Goal: Contribute content

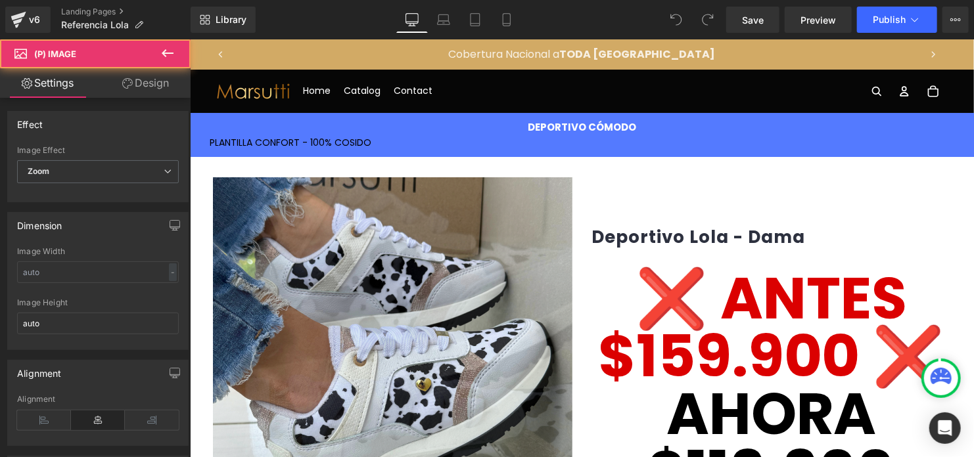
click at [407, 271] on img at bounding box center [372, 438] width 710 height 710
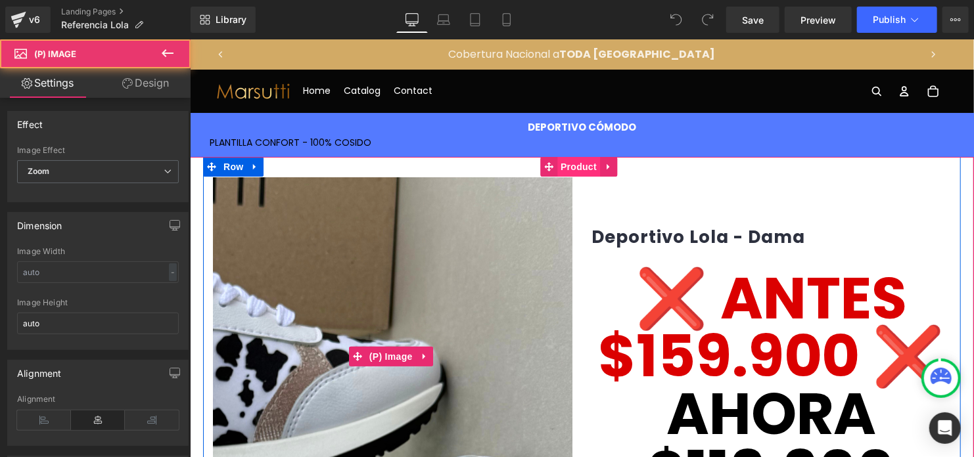
click at [578, 168] on span "Product" at bounding box center [578, 166] width 43 height 20
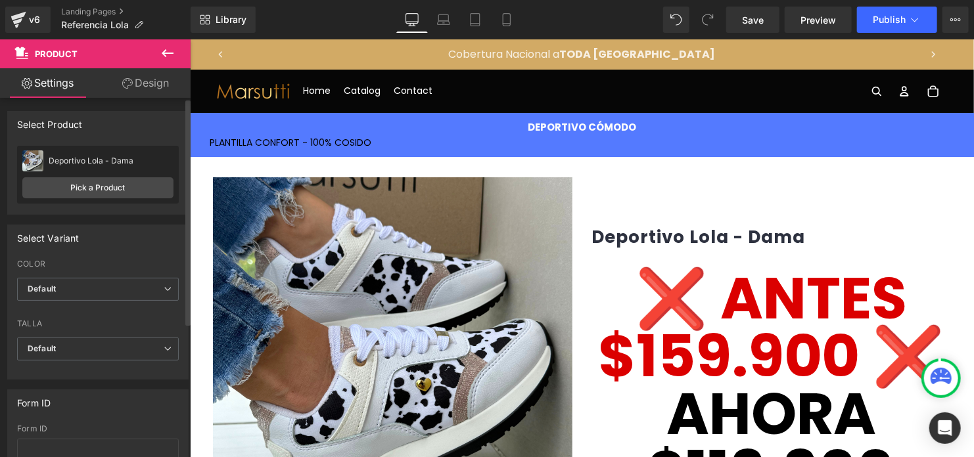
click at [108, 191] on link "Pick a Product" at bounding box center [97, 187] width 151 height 21
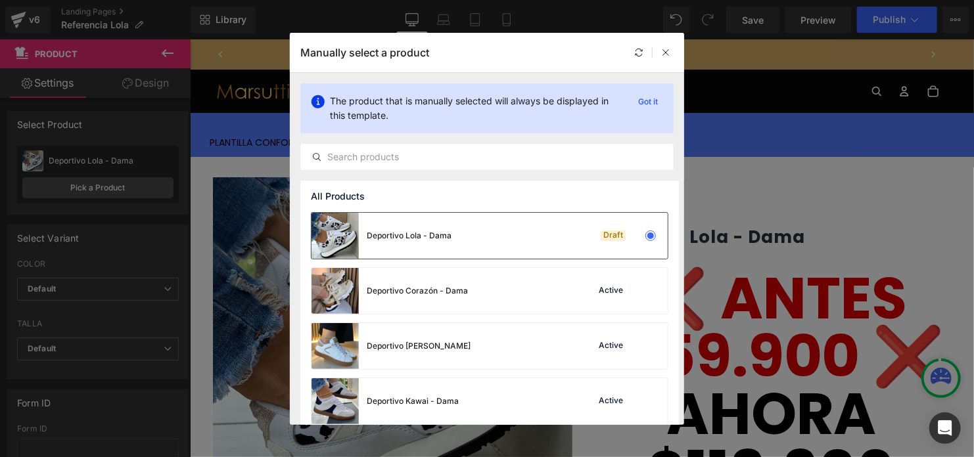
click at [401, 237] on div "Deportivo Lola - Dama" at bounding box center [409, 236] width 85 height 12
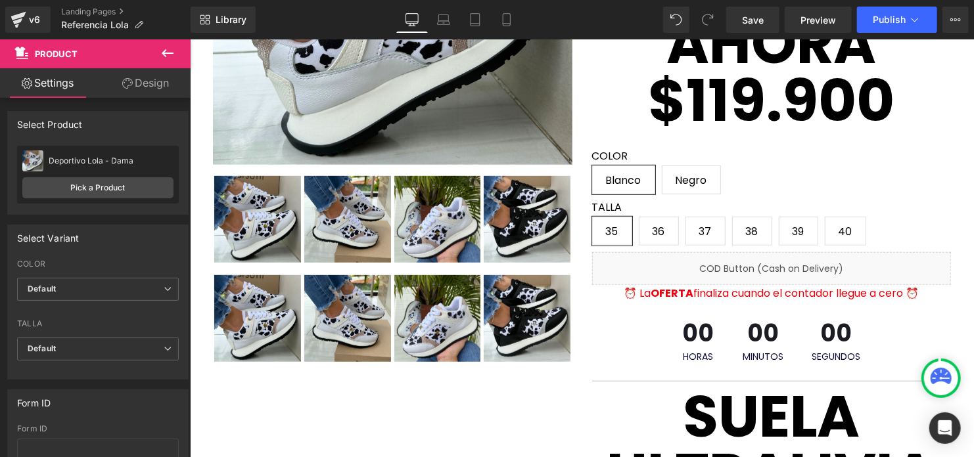
scroll to position [394, 0]
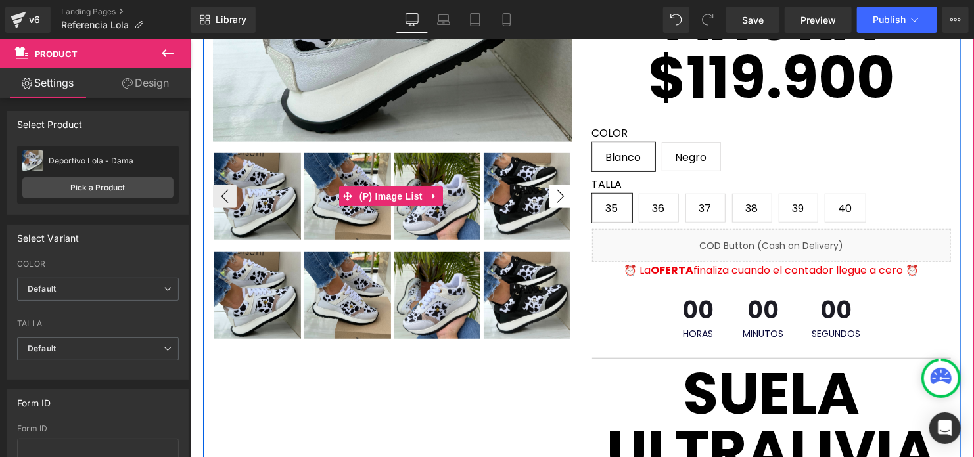
click at [553, 193] on button "›" at bounding box center [560, 196] width 24 height 24
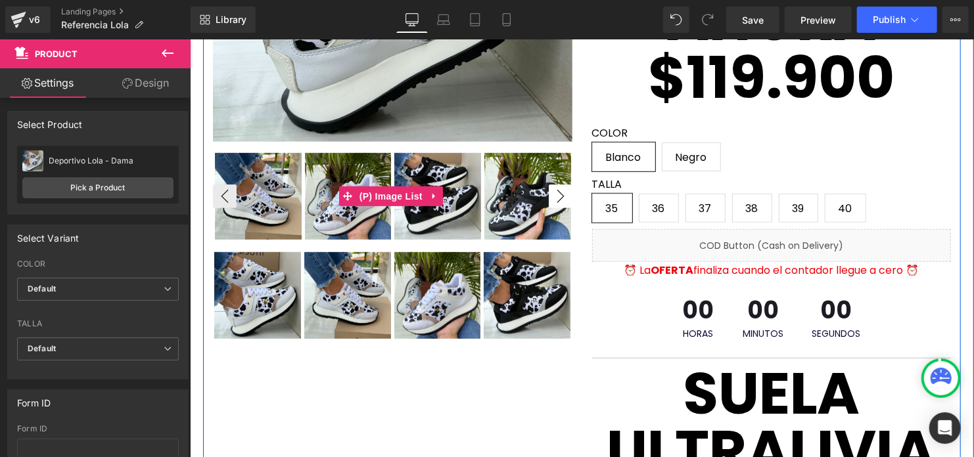
click at [553, 193] on button "›" at bounding box center [560, 196] width 24 height 24
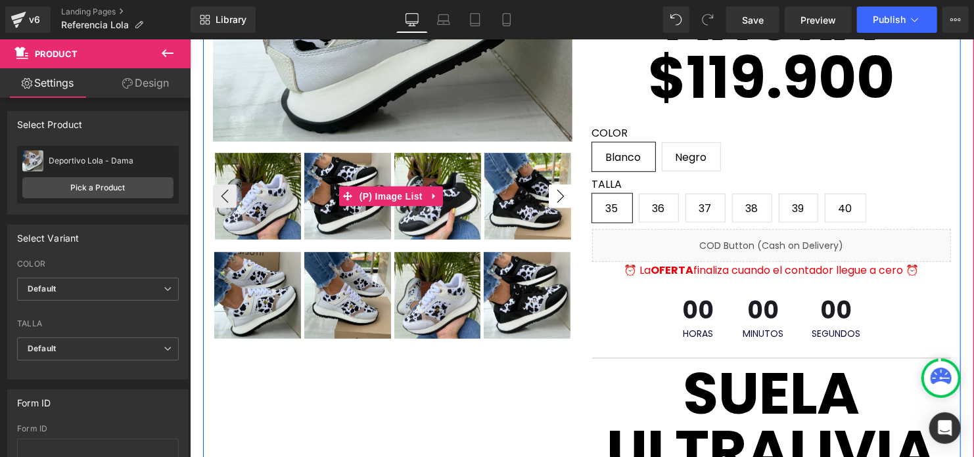
click at [553, 193] on button "›" at bounding box center [560, 196] width 24 height 24
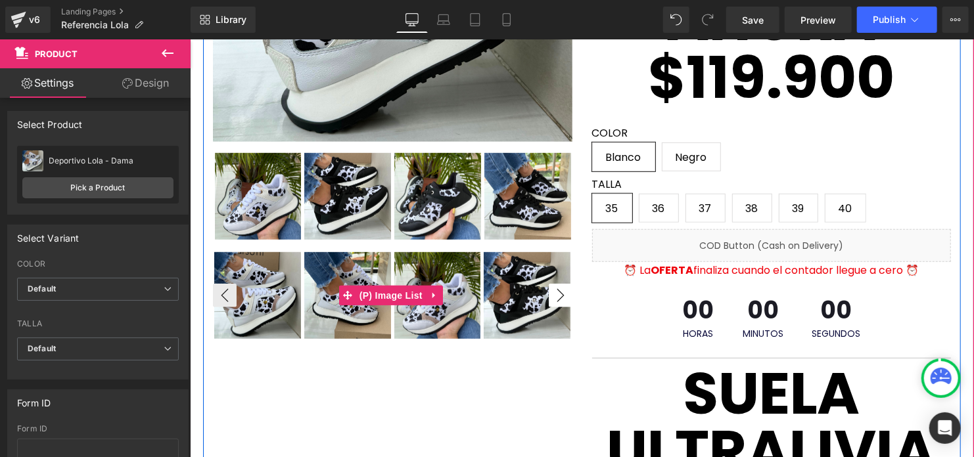
click at [555, 293] on button "›" at bounding box center [560, 295] width 24 height 24
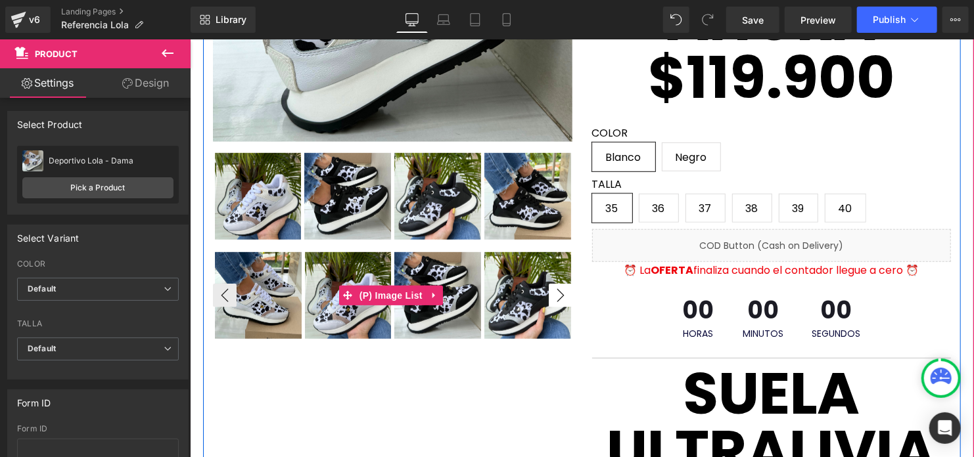
click at [555, 293] on button "›" at bounding box center [560, 295] width 24 height 24
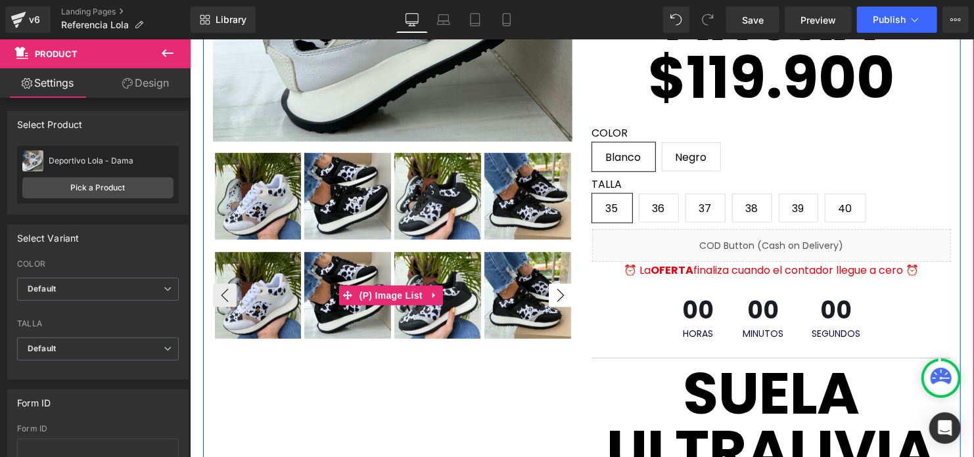
click at [555, 293] on button "›" at bounding box center [560, 295] width 24 height 24
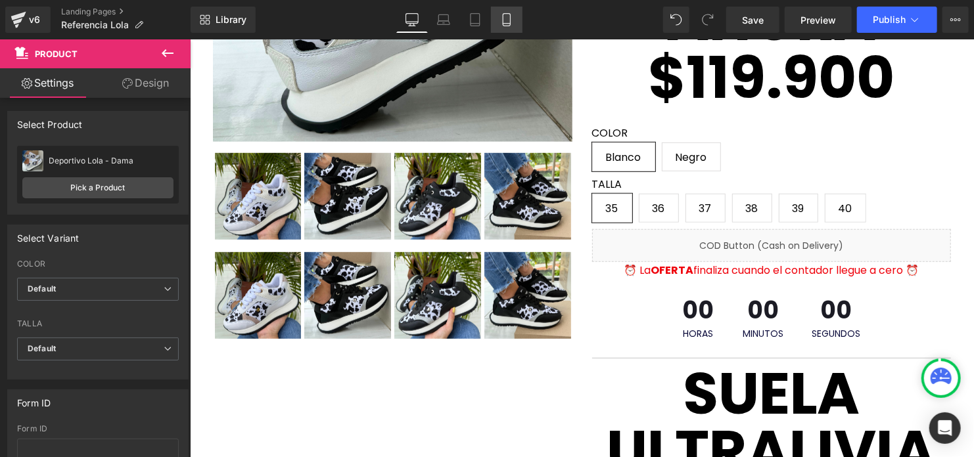
click at [501, 21] on icon at bounding box center [506, 19] width 13 height 13
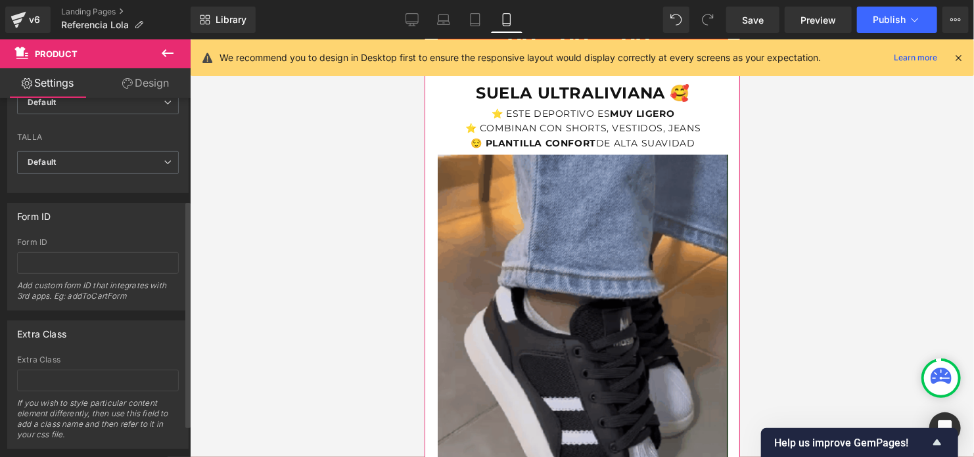
scroll to position [213, 0]
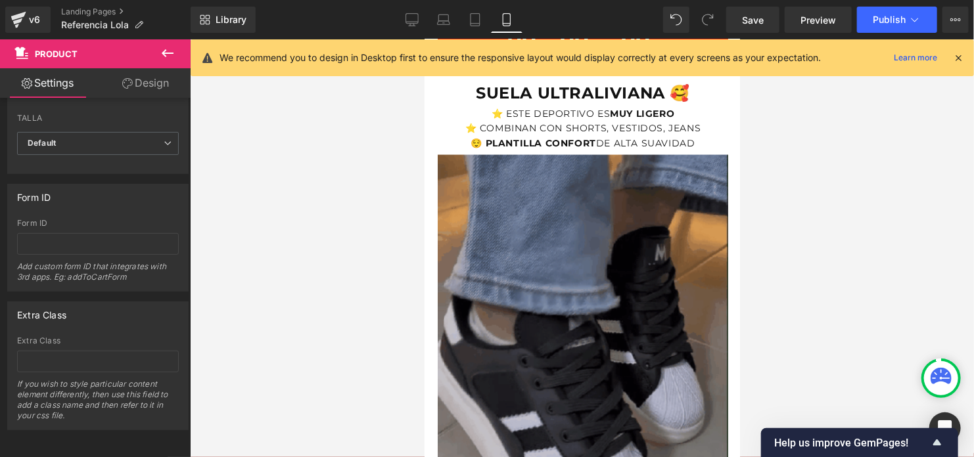
click at [484, 300] on img at bounding box center [582, 375] width 290 height 442
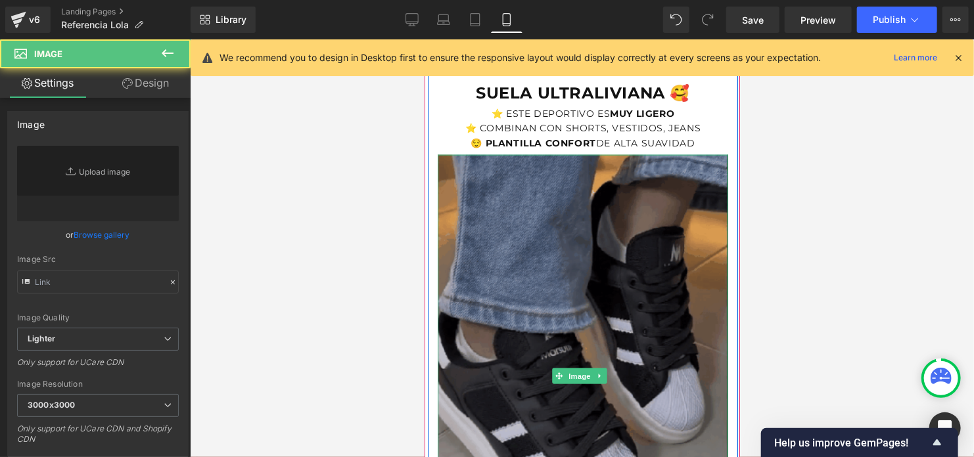
type input "[URL][DOMAIN_NAME]"
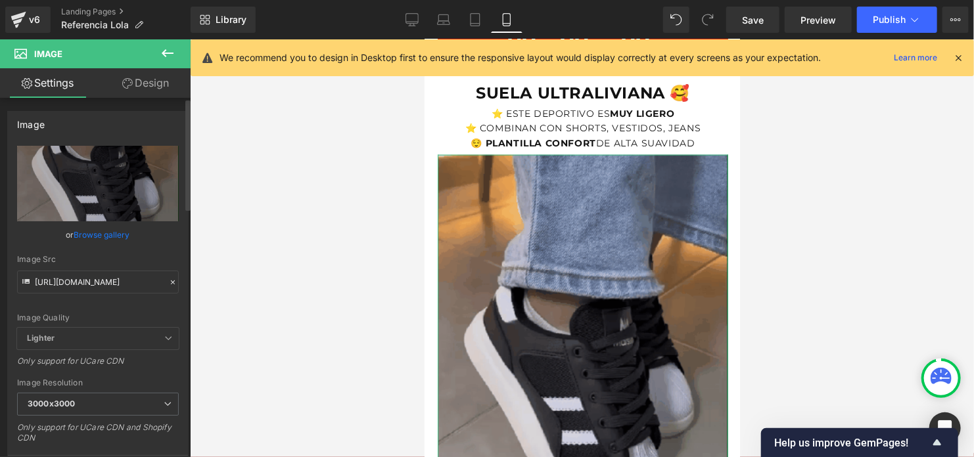
click at [95, 231] on link "Browse gallery" at bounding box center [102, 234] width 56 height 23
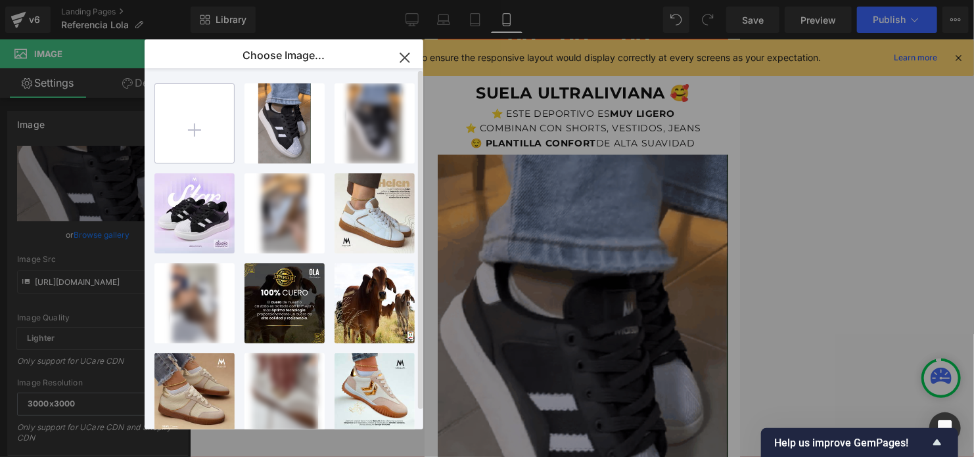
click at [207, 114] on input "file" at bounding box center [194, 123] width 79 height 79
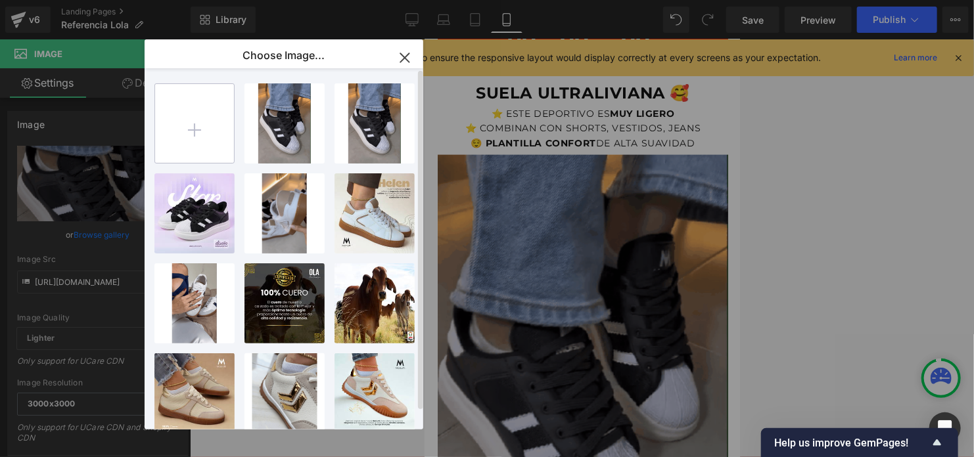
type input "C:\fakepath\Video de WhatsApp [DATE] a las 16.57.44_8ff2a7c7.mp4"
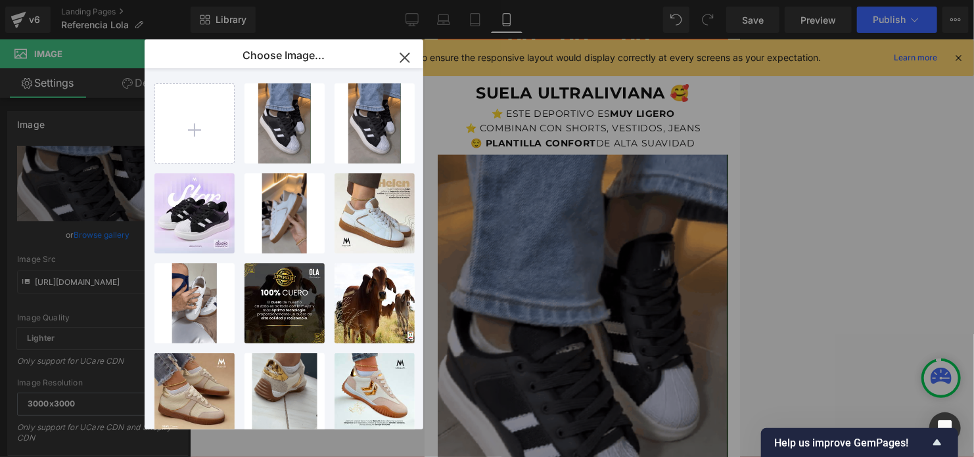
click at [844, 0] on div "Product You are previewing how the will restyle your page. You can not edit Ele…" at bounding box center [487, 0] width 974 height 0
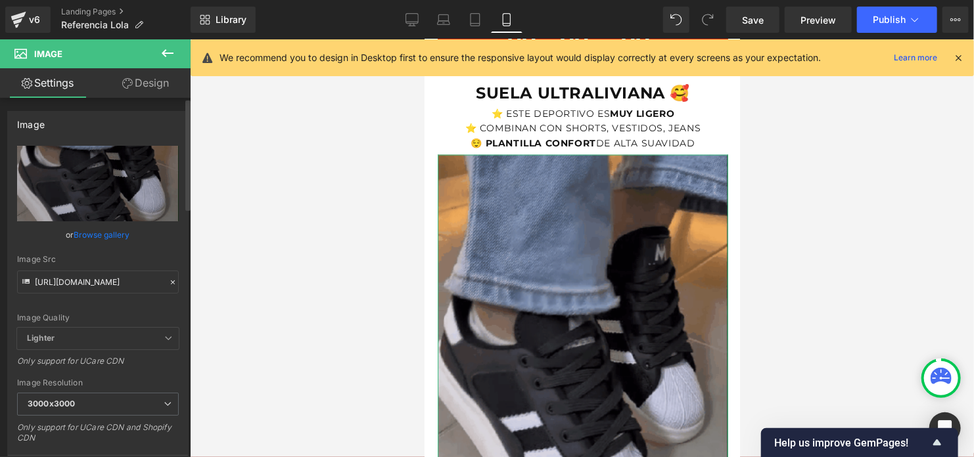
click at [91, 233] on link "Browse gallery" at bounding box center [102, 234] width 56 height 23
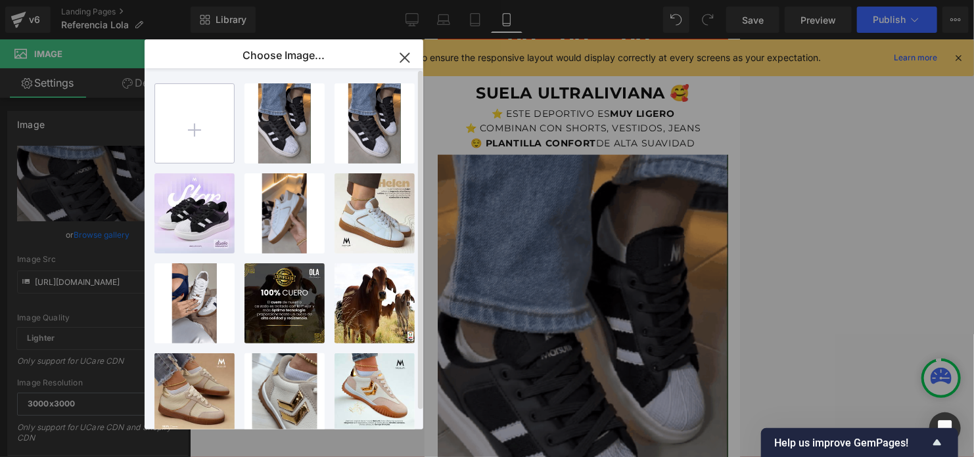
click at [220, 115] on input "file" at bounding box center [194, 123] width 79 height 79
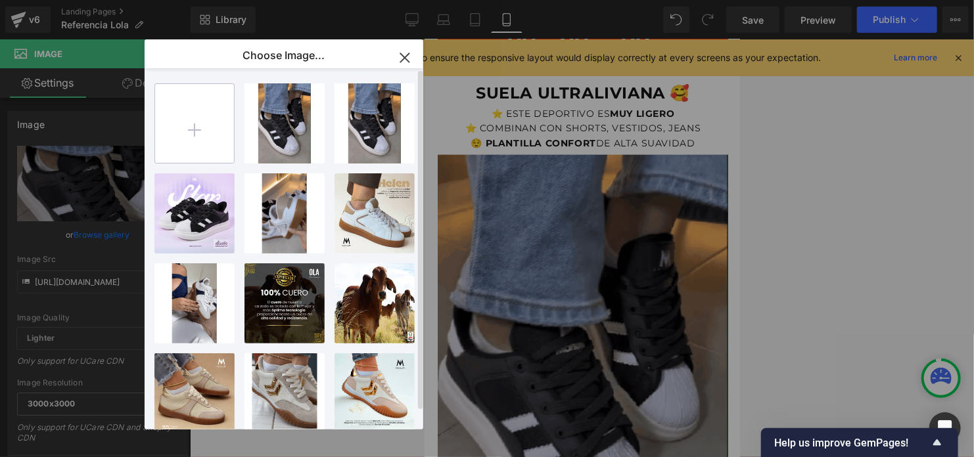
type input "C:\fakepath\Video de WhatsApp [DATE] a las 16.57.44_8ff2a7c7.mp4"
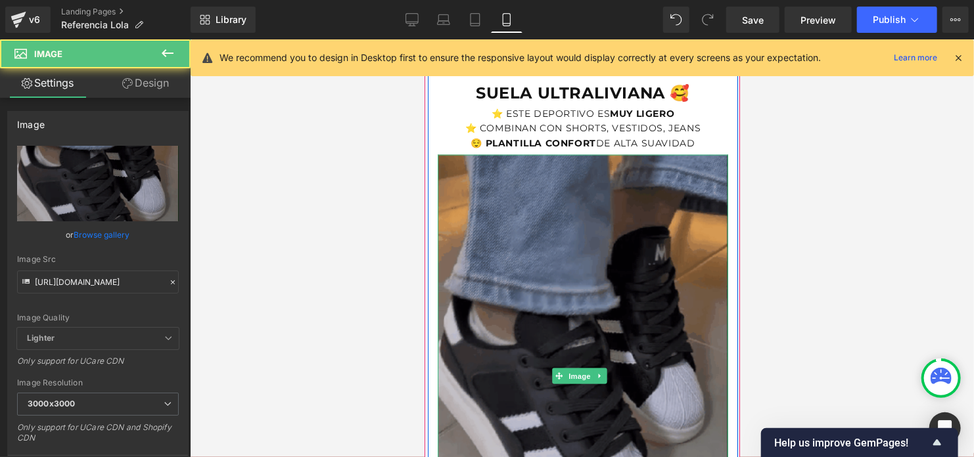
click at [712, 266] on img at bounding box center [582, 375] width 290 height 442
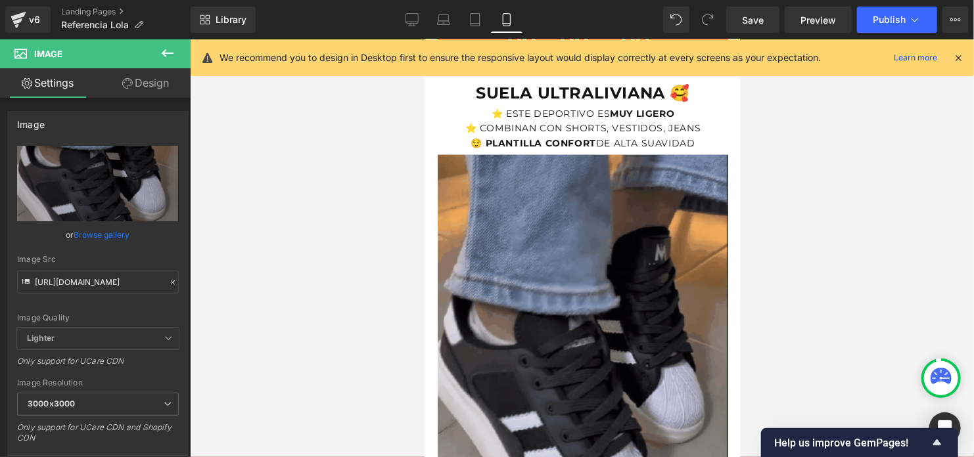
drag, startPoint x: 746, startPoint y: 242, endPoint x: 796, endPoint y: 237, distance: 50.2
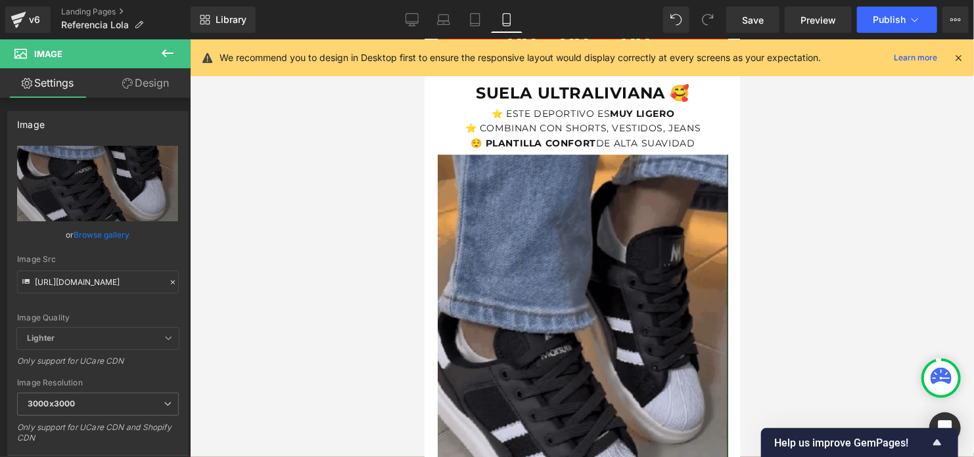
click at [796, 237] on div at bounding box center [582, 248] width 784 height 418
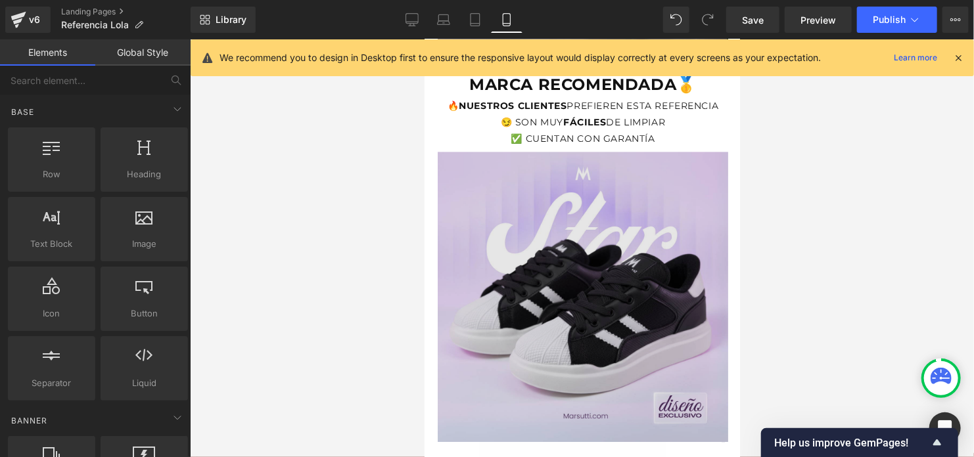
scroll to position [1380, 0]
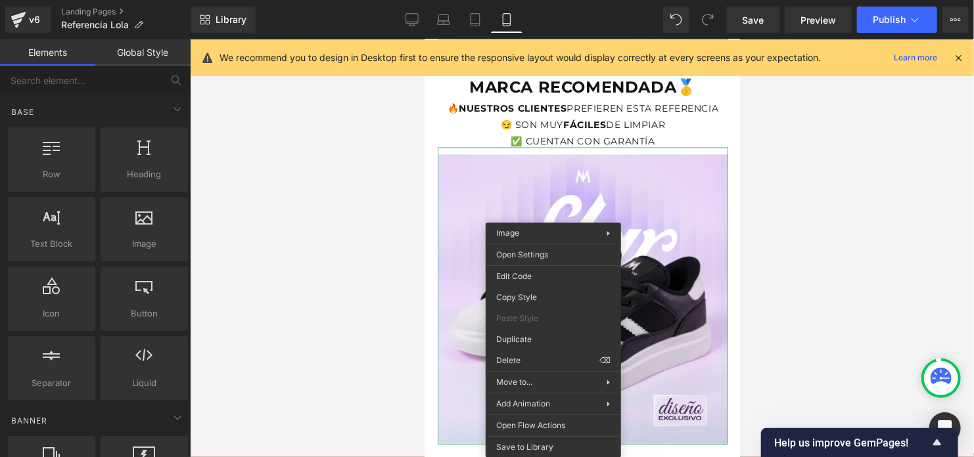
click at [349, 264] on div at bounding box center [582, 248] width 784 height 418
drag, startPoint x: 253, startPoint y: 233, endPoint x: 825, endPoint y: 222, distance: 571.9
click at [825, 222] on div at bounding box center [582, 248] width 784 height 418
click at [275, 184] on div at bounding box center [582, 248] width 784 height 418
drag, startPoint x: 275, startPoint y: 184, endPoint x: 319, endPoint y: 198, distance: 45.5
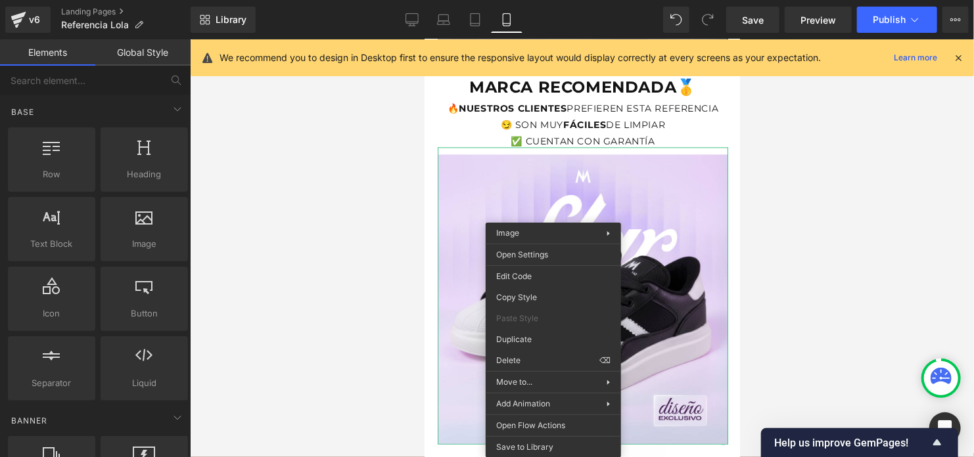
click at [278, 184] on div at bounding box center [582, 248] width 784 height 418
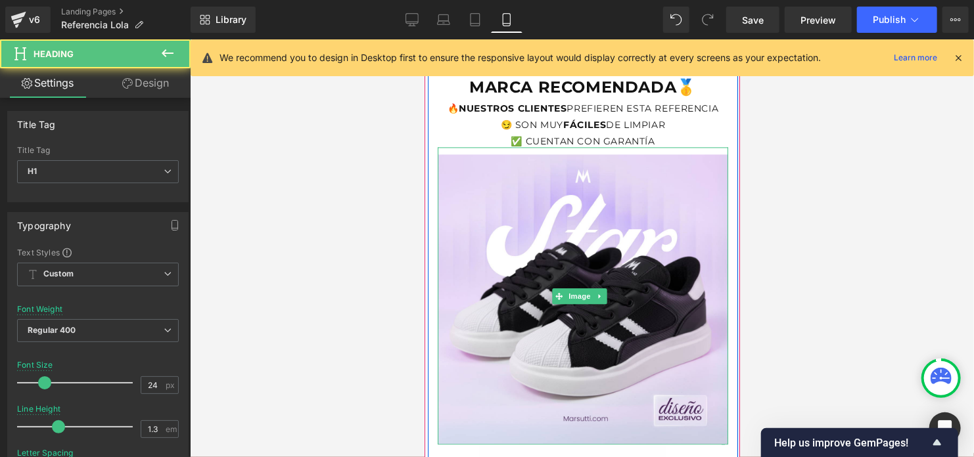
click at [512, 86] on div "MARCA RECOMENDADA🥇 Heading" at bounding box center [582, 84] width 290 height 26
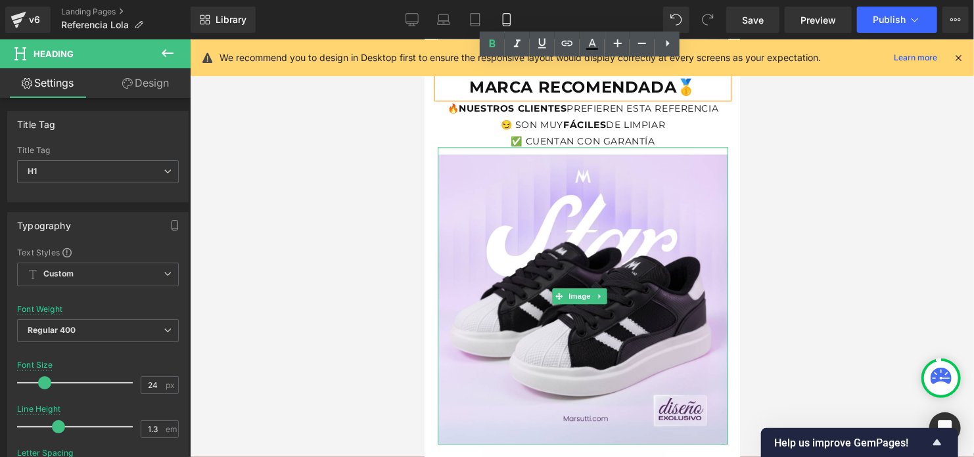
click at [748, 332] on div at bounding box center [582, 248] width 784 height 418
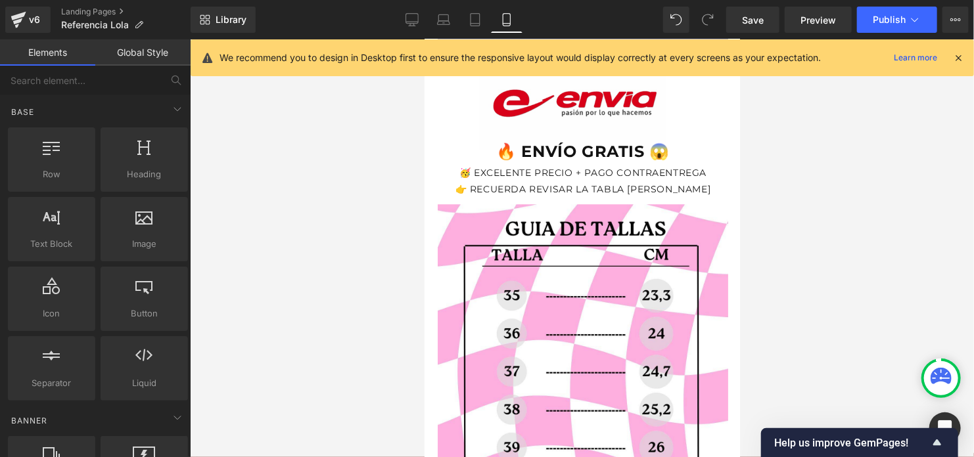
scroll to position [1512, 0]
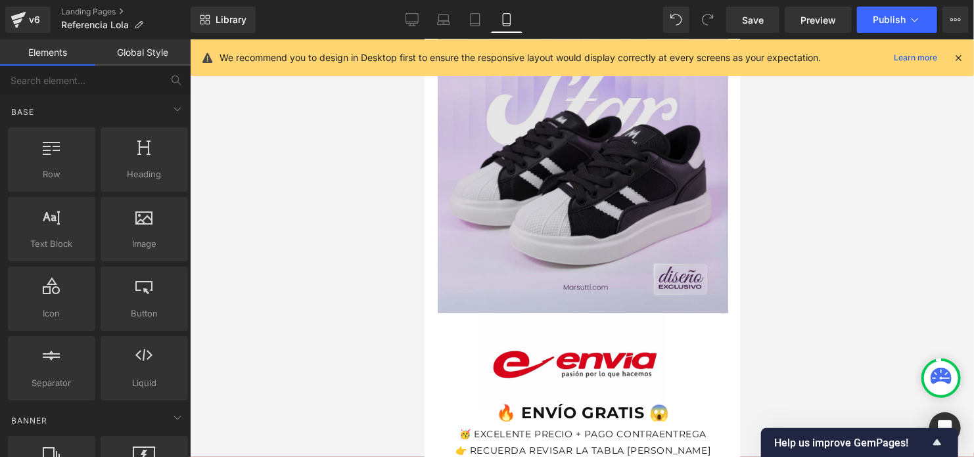
click at [572, 222] on img at bounding box center [582, 164] width 290 height 298
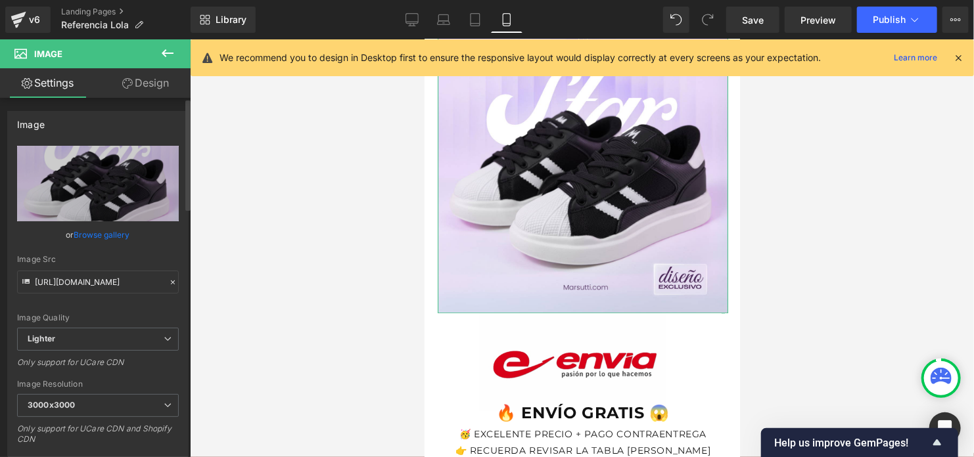
click at [83, 239] on link "Browse gallery" at bounding box center [102, 234] width 56 height 23
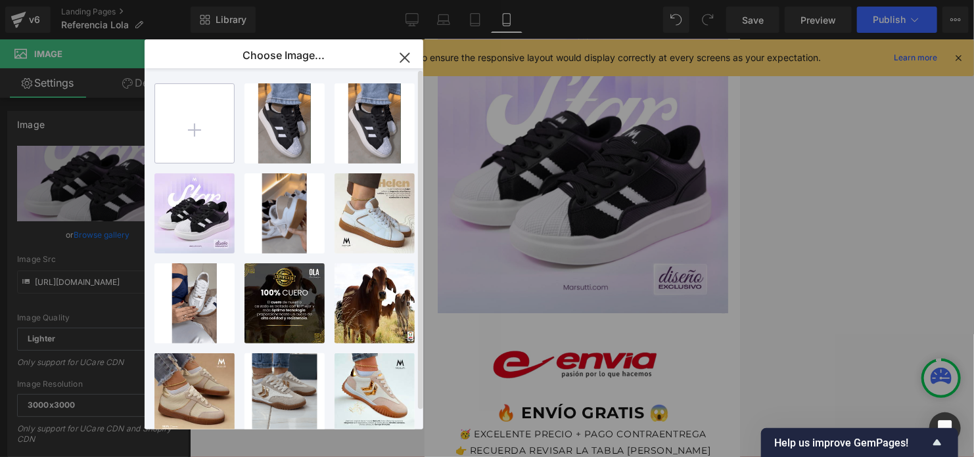
click at [189, 108] on input "file" at bounding box center [194, 123] width 79 height 79
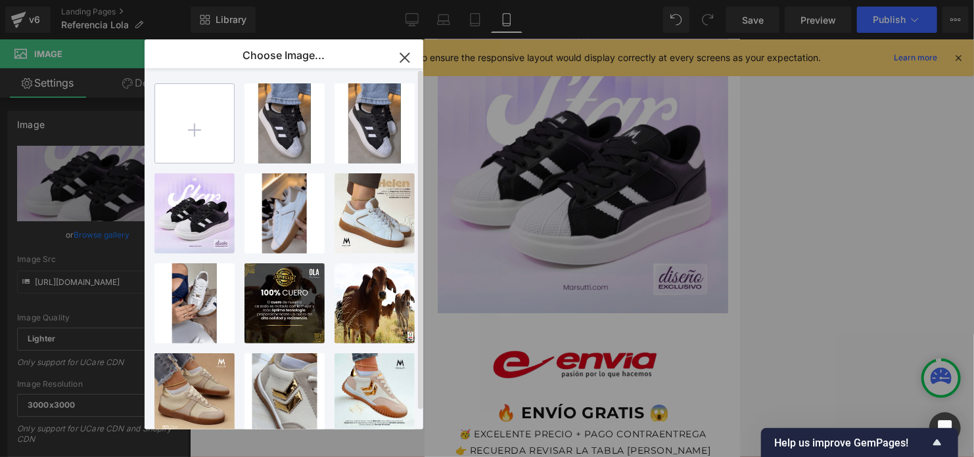
type input "C:\fakepath\LOLA.png"
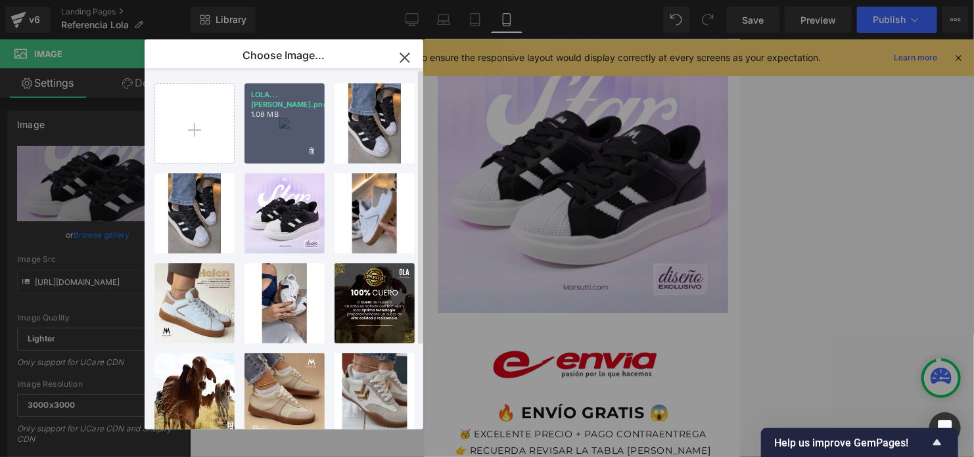
click at [283, 142] on div "LOLA...[PERSON_NAME].png 1.08 MB" at bounding box center [284, 123] width 80 height 80
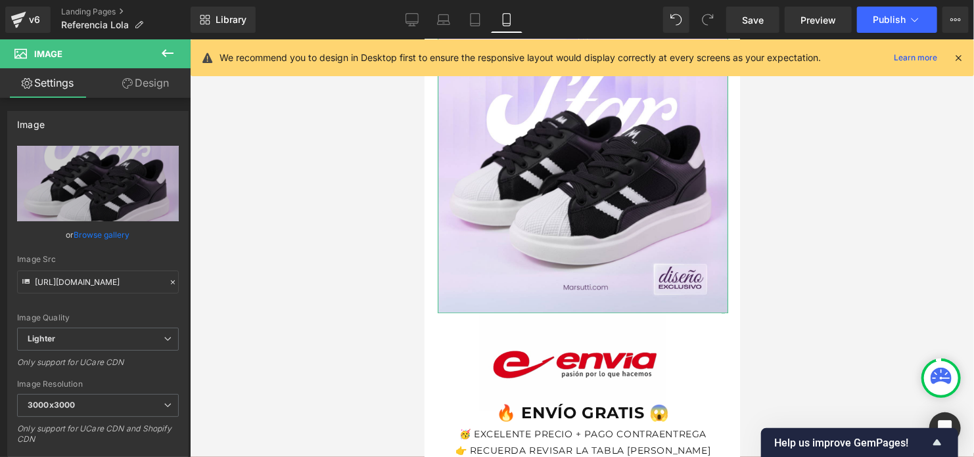
click at [112, 229] on link "Browse gallery" at bounding box center [102, 234] width 56 height 23
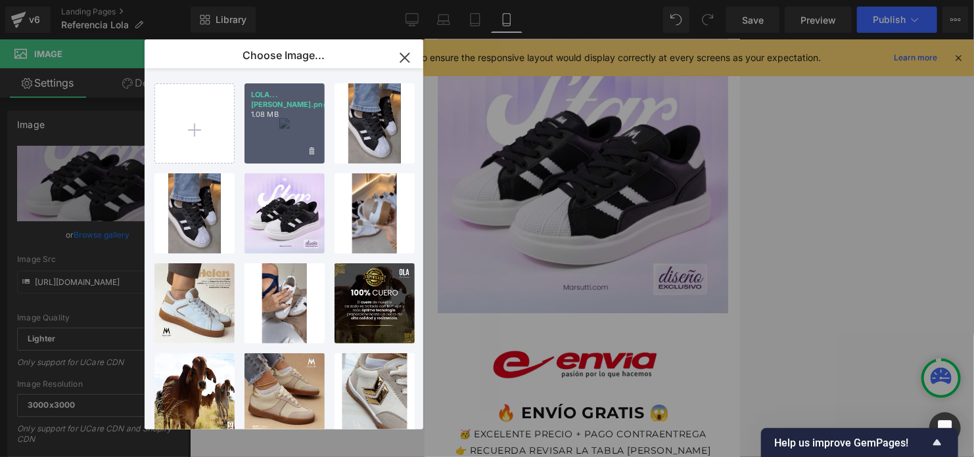
click at [305, 140] on div "LOLA...[PERSON_NAME].png 1.08 MB" at bounding box center [284, 123] width 80 height 80
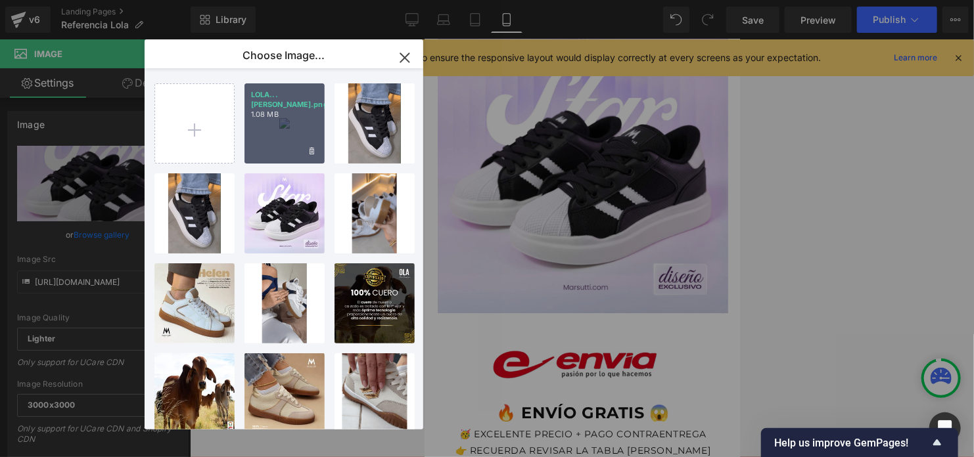
type input "[URL][DOMAIN_NAME]"
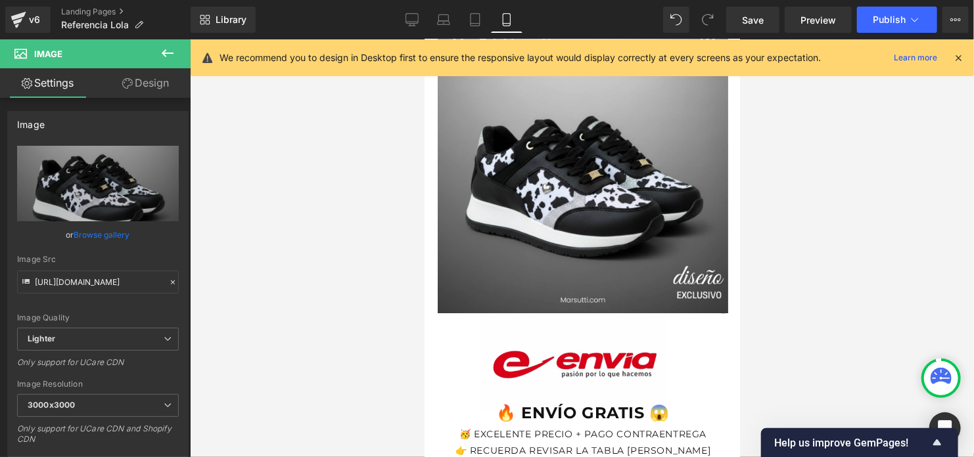
click at [875, 232] on div at bounding box center [582, 248] width 784 height 418
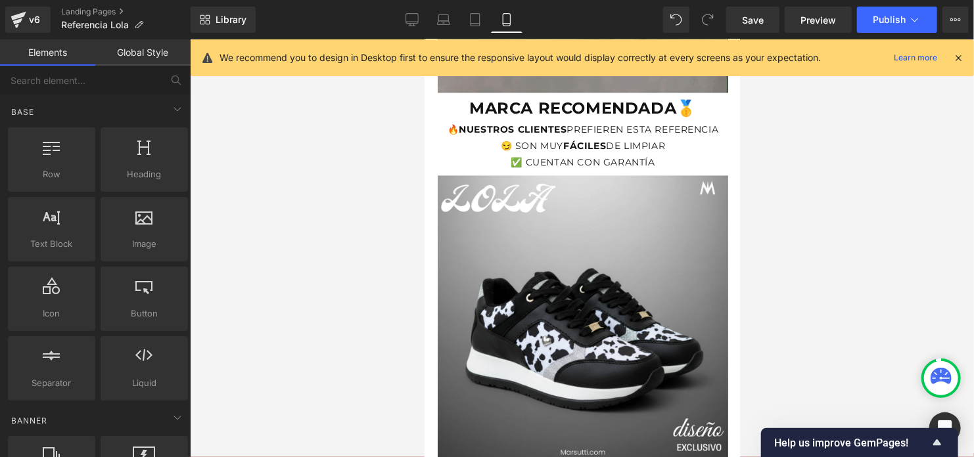
scroll to position [1380, 0]
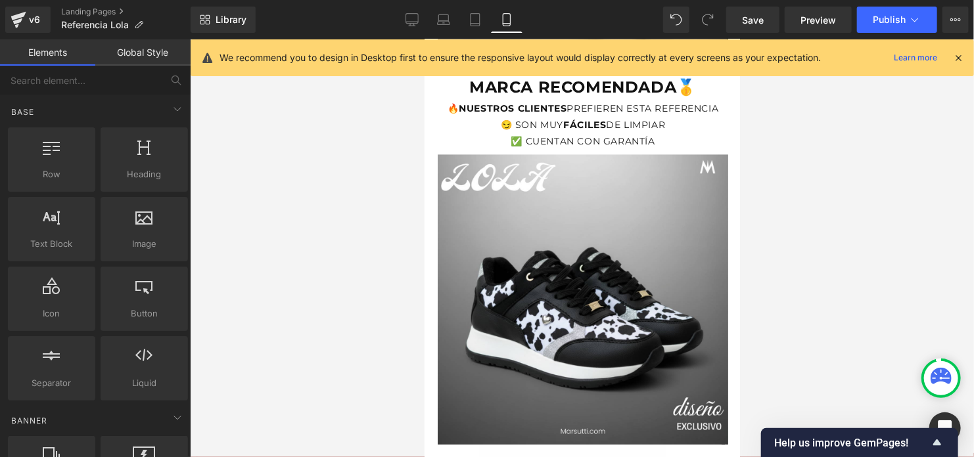
click at [811, 267] on div at bounding box center [582, 248] width 784 height 418
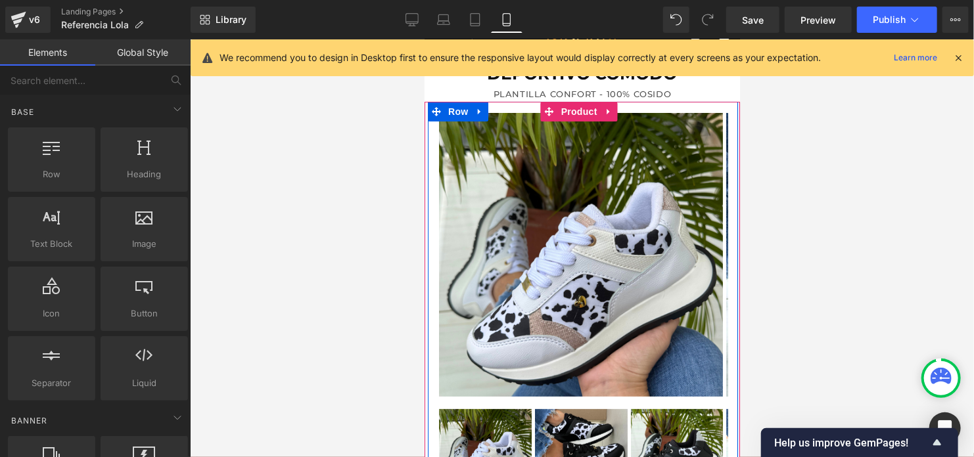
scroll to position [0, 0]
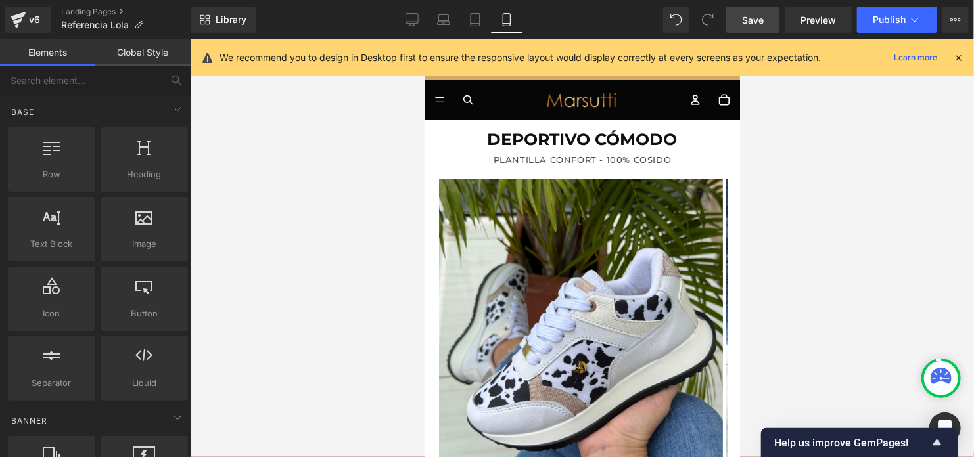
click at [766, 17] on link "Save" at bounding box center [752, 20] width 53 height 26
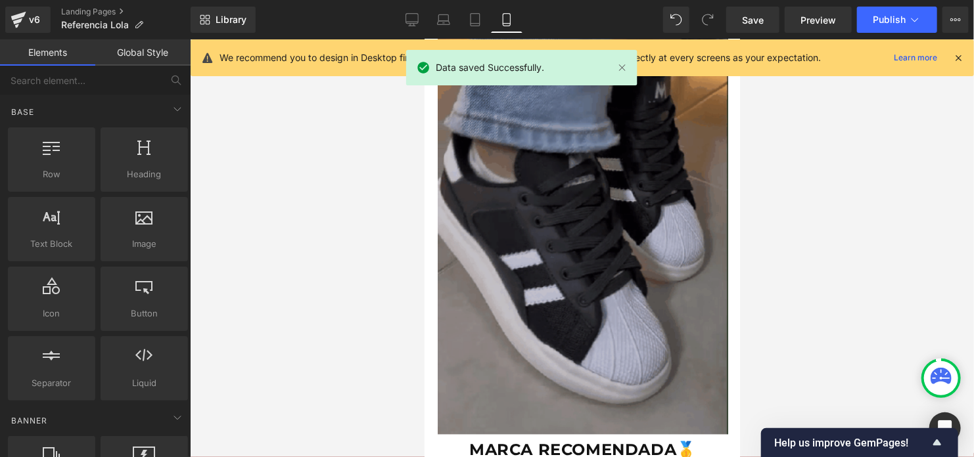
scroll to position [986, 0]
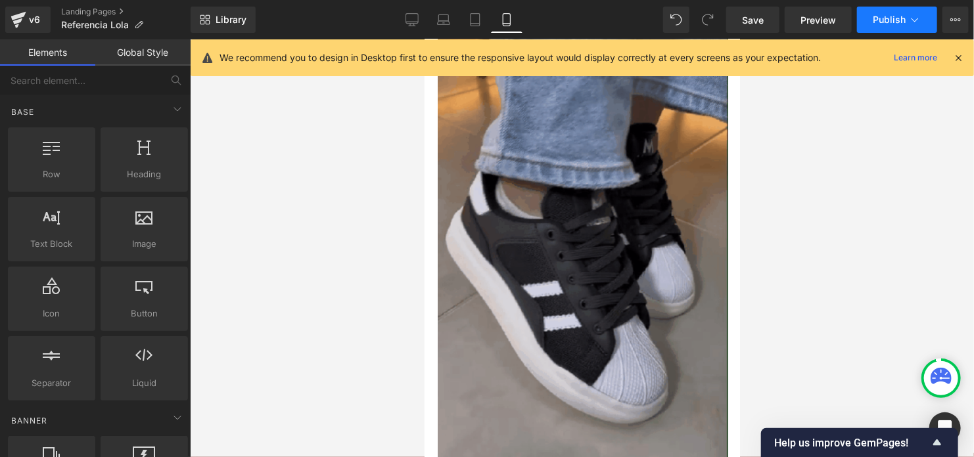
click at [902, 22] on span "Publish" at bounding box center [889, 19] width 33 height 11
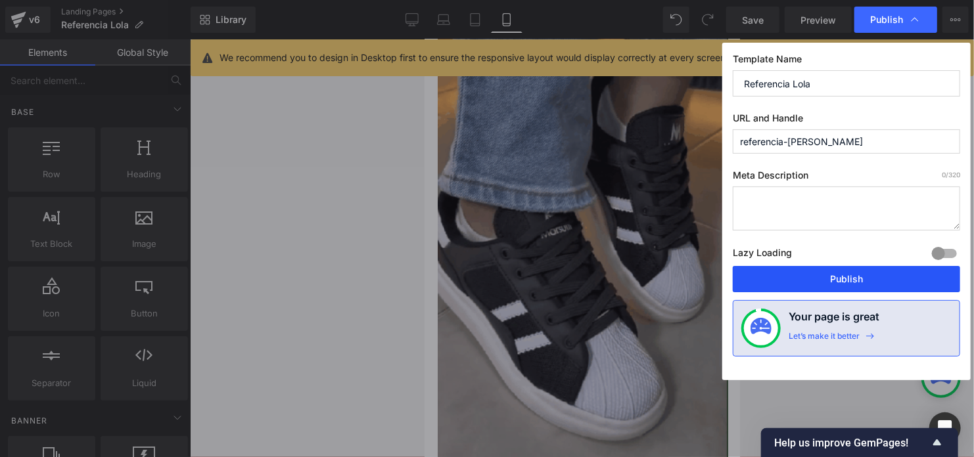
click at [875, 277] on button "Publish" at bounding box center [846, 279] width 227 height 26
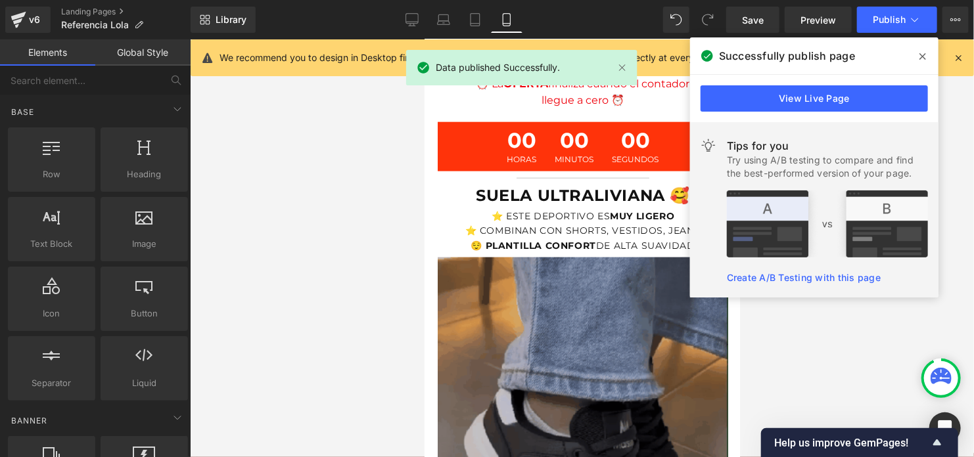
scroll to position [723, 0]
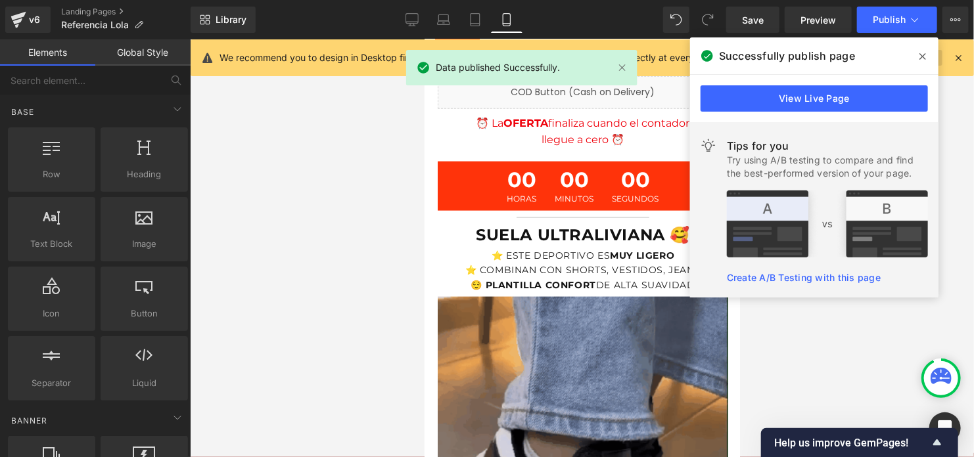
click at [927, 53] on span at bounding box center [922, 56] width 21 height 21
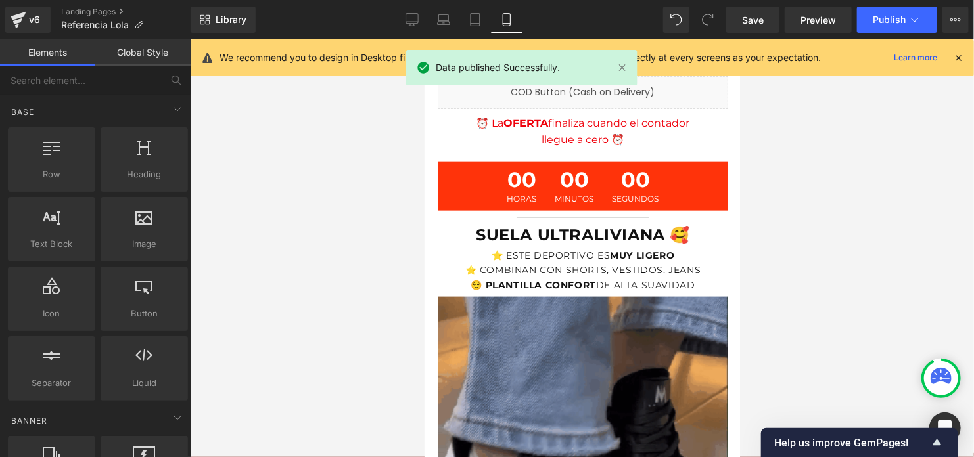
click at [841, 156] on div at bounding box center [582, 248] width 784 height 418
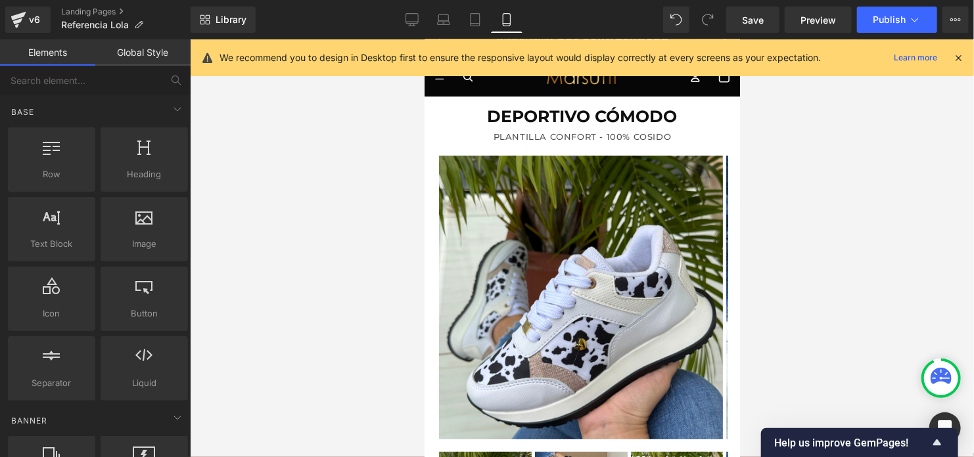
scroll to position [0, 0]
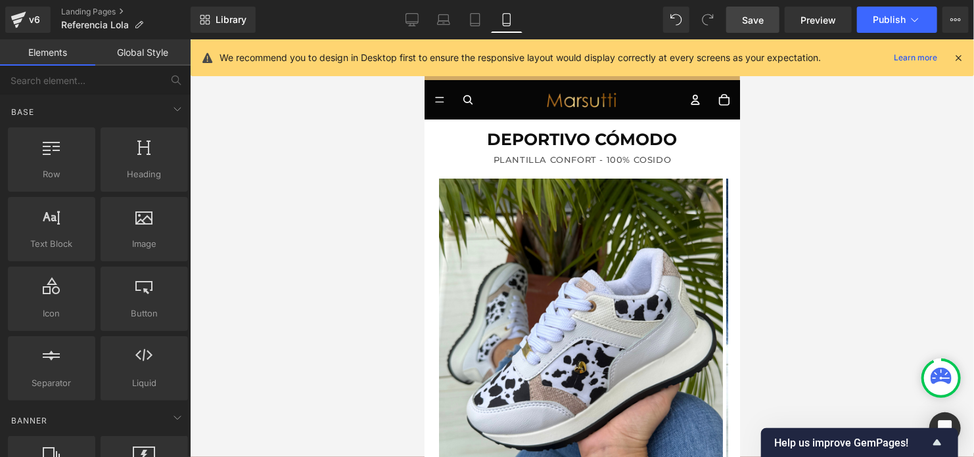
click at [767, 11] on link "Save" at bounding box center [752, 20] width 53 height 26
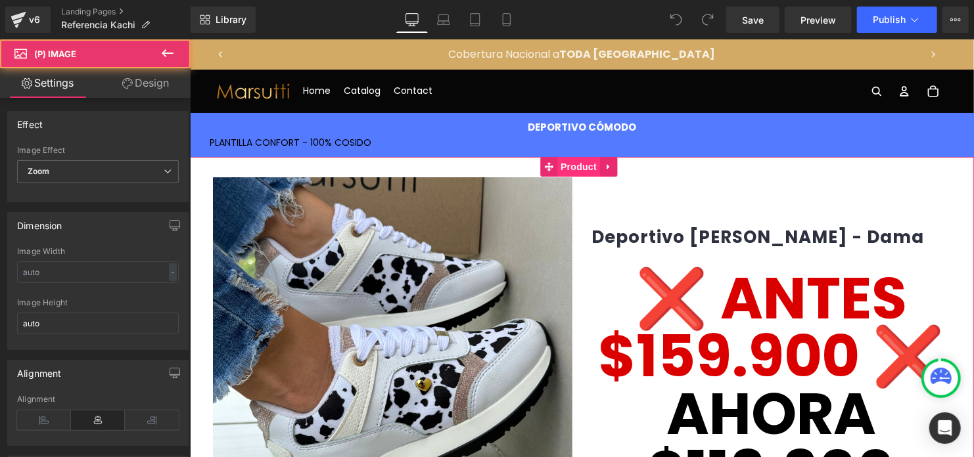
click at [578, 168] on span "Product" at bounding box center [578, 166] width 43 height 20
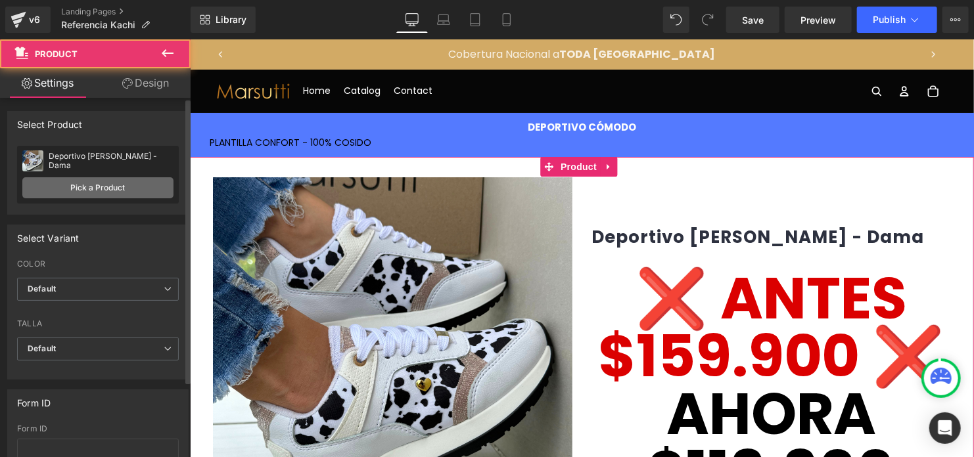
click at [80, 187] on link "Pick a Product" at bounding box center [97, 187] width 151 height 21
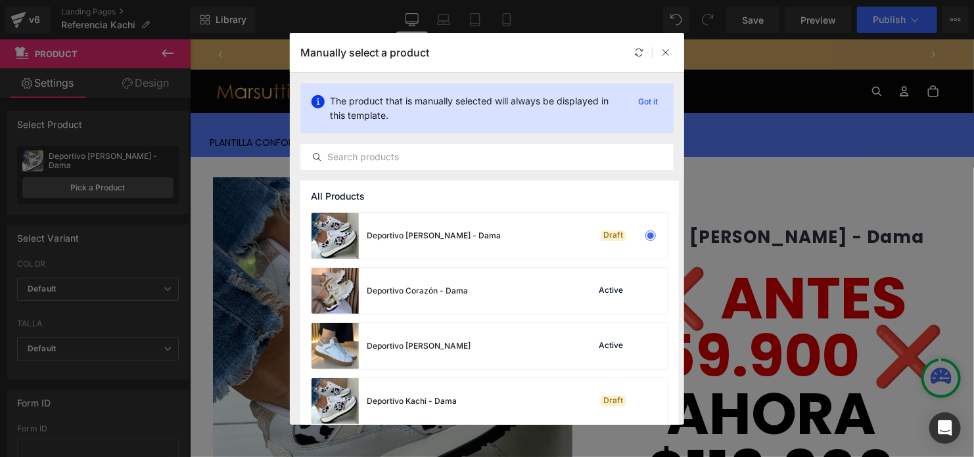
click at [658, 41] on div "Manually select a product" at bounding box center [487, 52] width 394 height 39
click at [671, 52] on div at bounding box center [666, 53] width 16 height 16
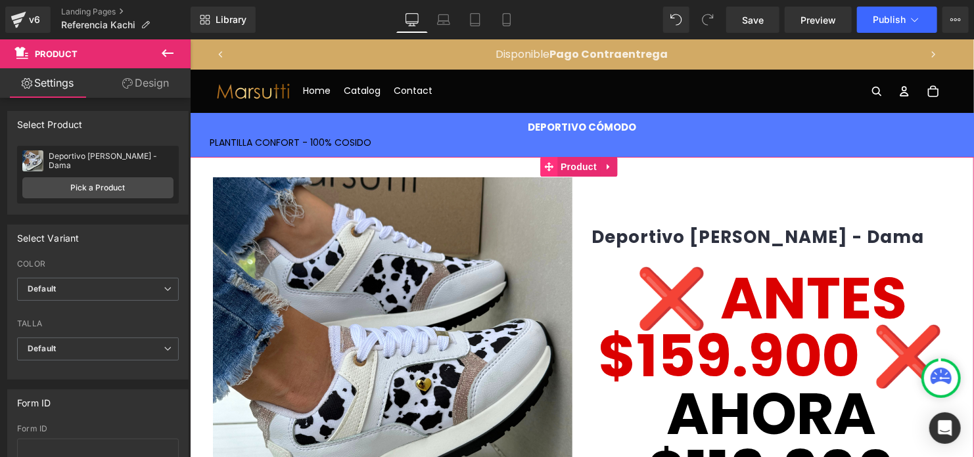
click at [553, 173] on span at bounding box center [548, 166] width 17 height 20
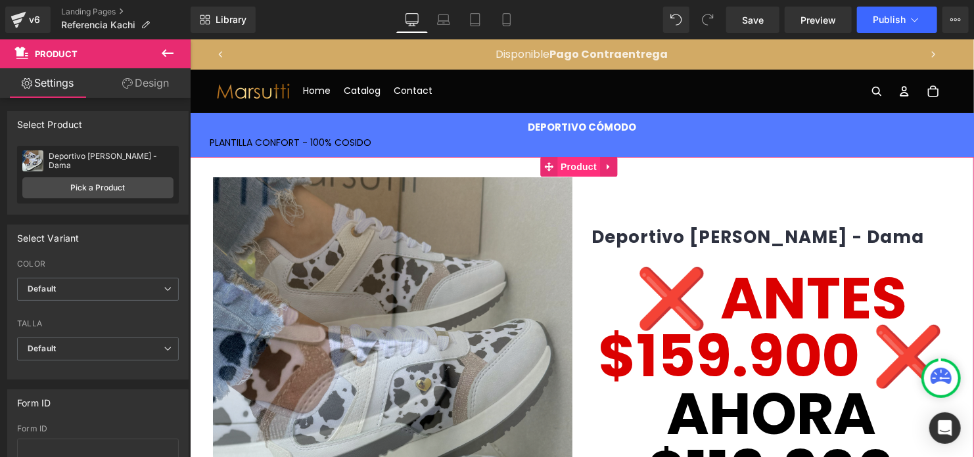
click at [572, 161] on span "Product" at bounding box center [578, 166] width 43 height 20
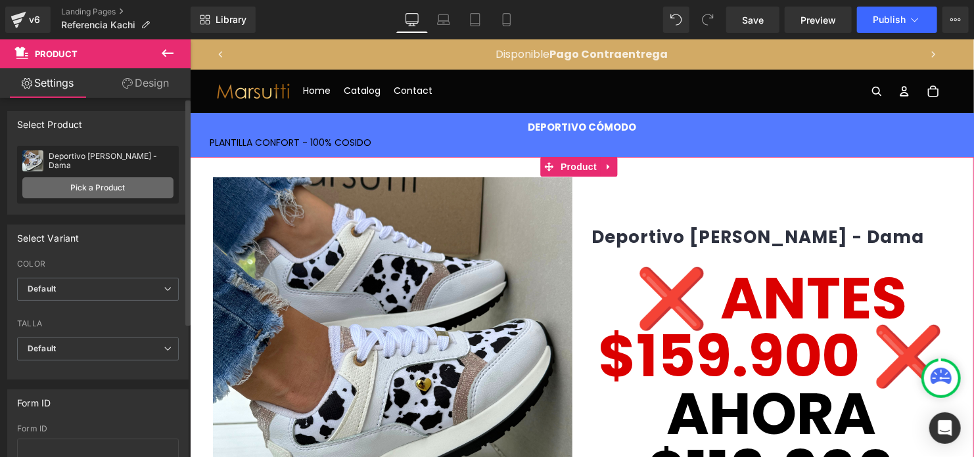
click at [110, 195] on link "Pick a Product" at bounding box center [97, 187] width 151 height 21
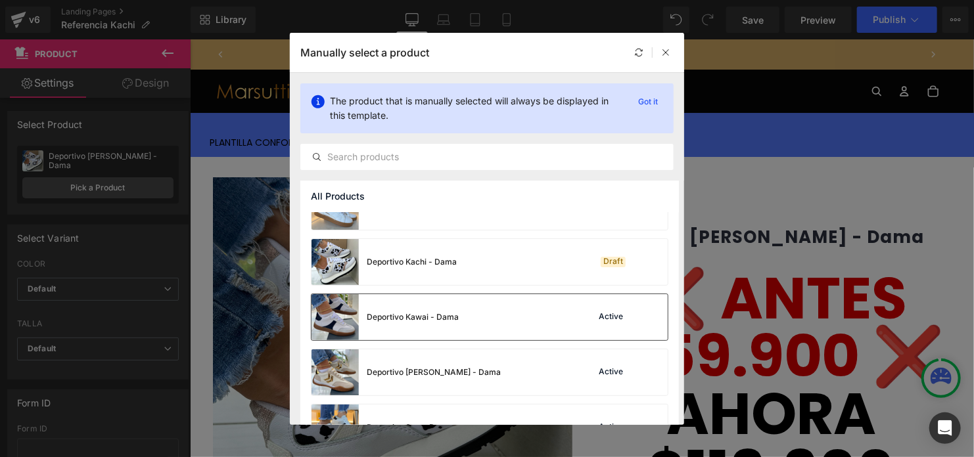
scroll to position [110, 0]
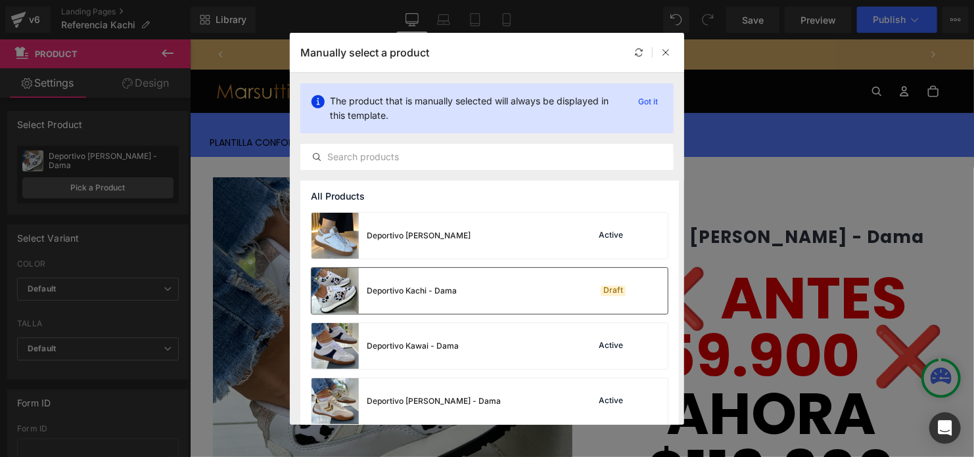
click at [462, 295] on div "Deportivo Kachi - Dama Draft" at bounding box center [490, 291] width 356 height 46
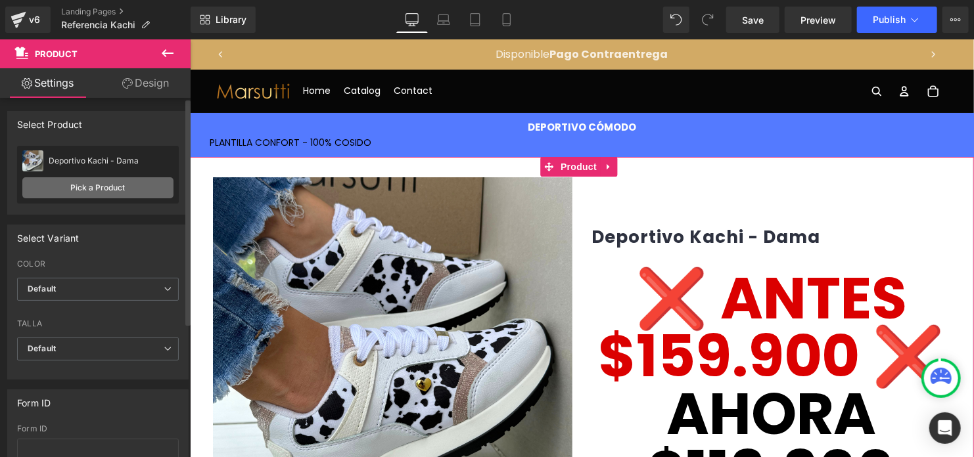
click at [116, 189] on link "Pick a Product" at bounding box center [97, 187] width 151 height 21
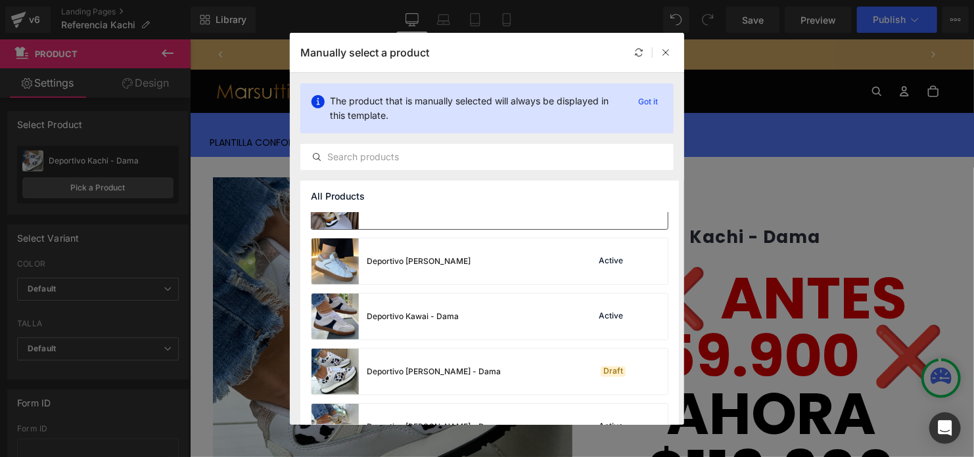
scroll to position [0, 0]
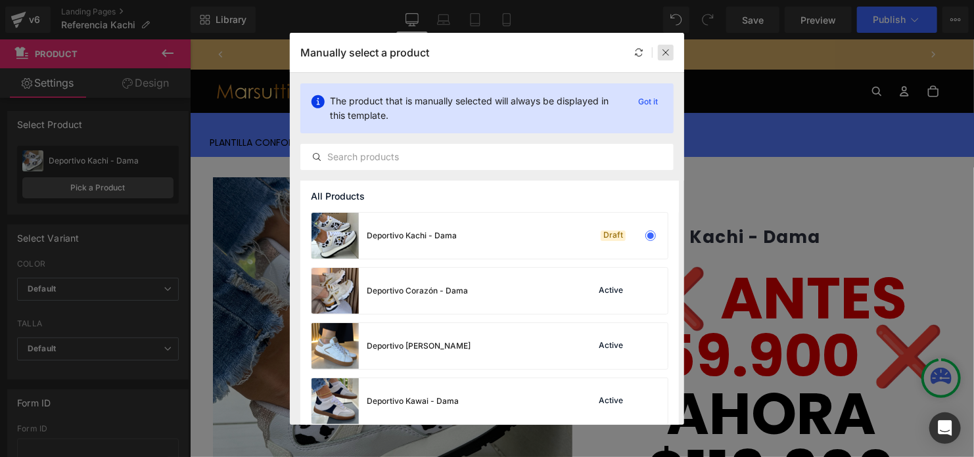
click at [666, 54] on icon at bounding box center [665, 52] width 9 height 9
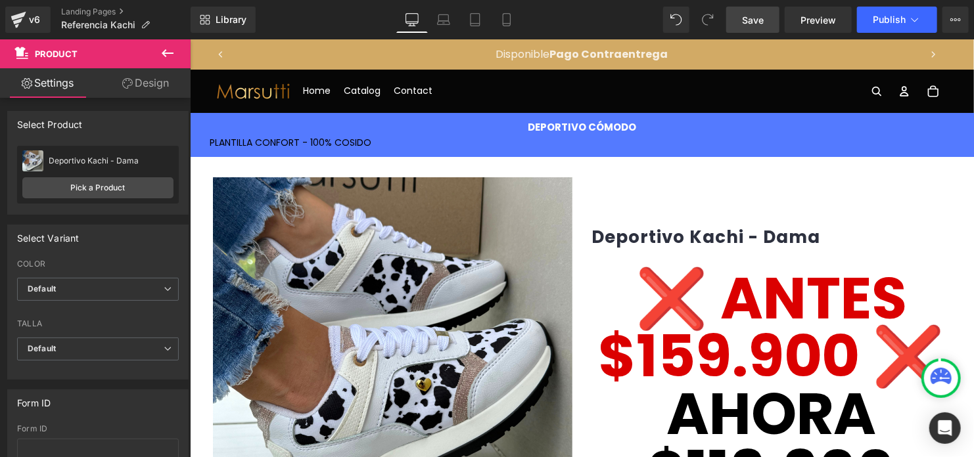
click at [770, 24] on link "Save" at bounding box center [752, 20] width 53 height 26
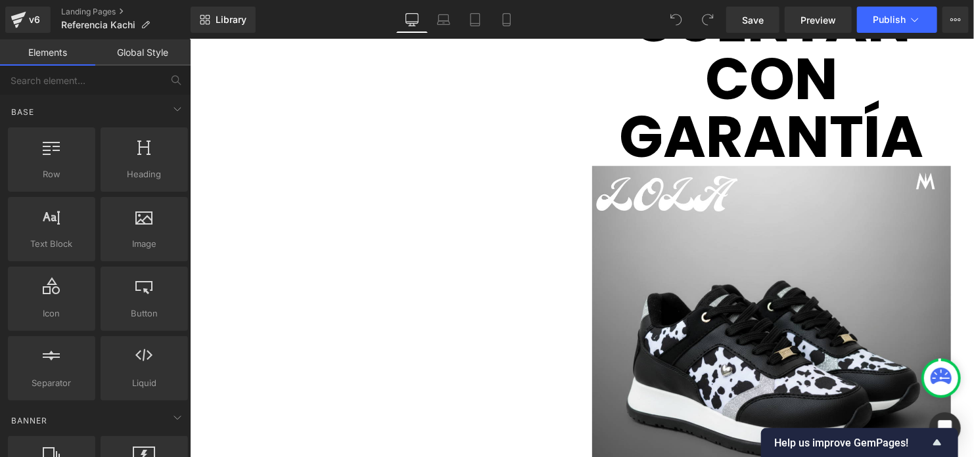
scroll to position [3352, 0]
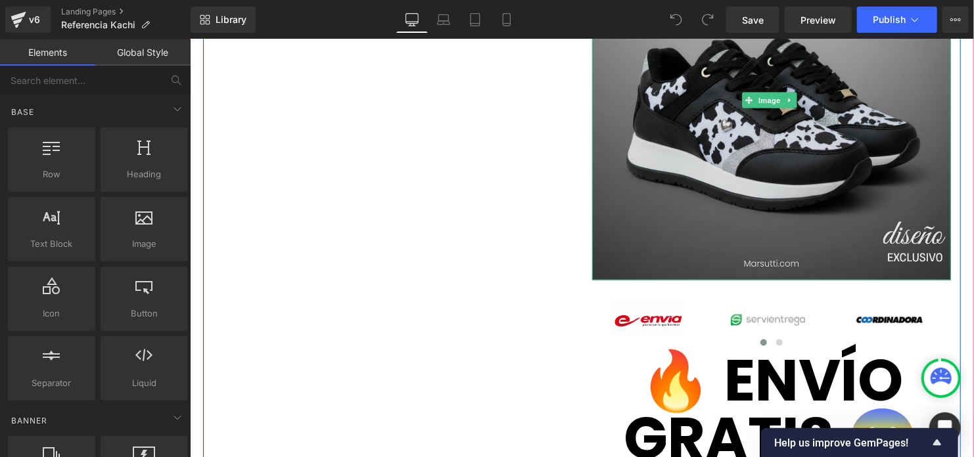
click at [659, 195] on img at bounding box center [770, 99] width 359 height 359
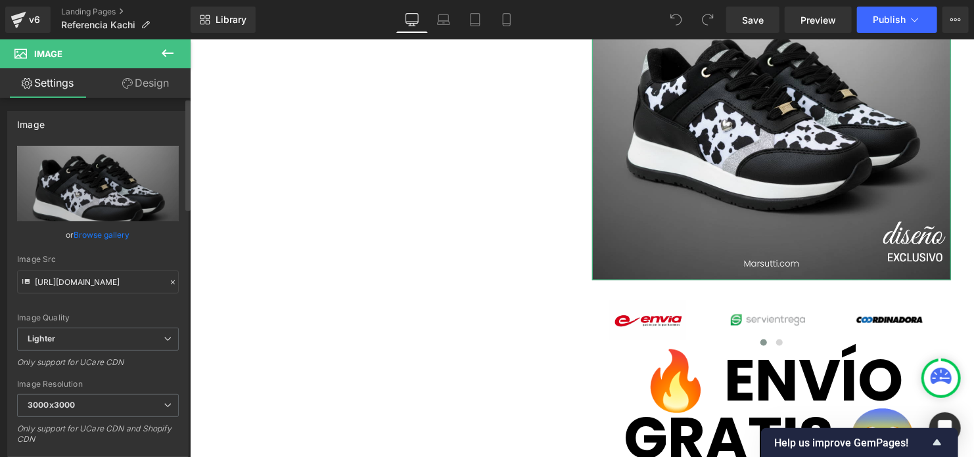
click at [83, 235] on link "Browse gallery" at bounding box center [102, 234] width 56 height 23
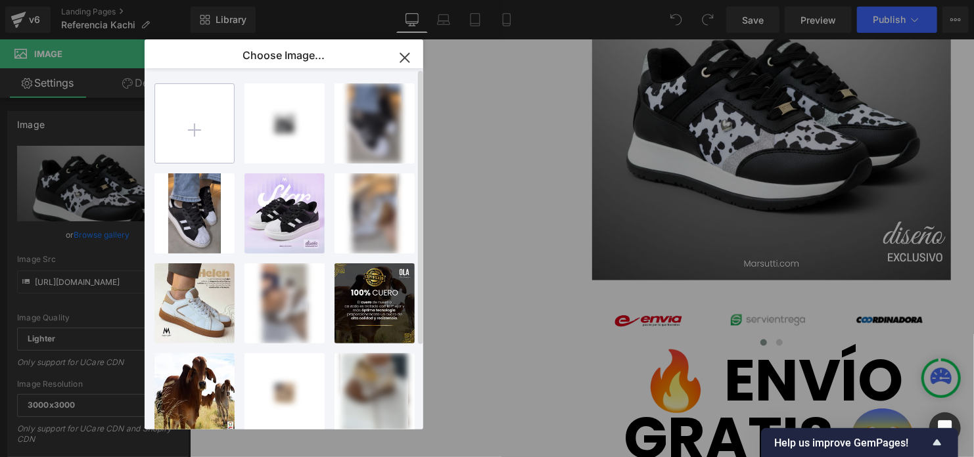
click at [190, 130] on input "file" at bounding box center [194, 123] width 79 height 79
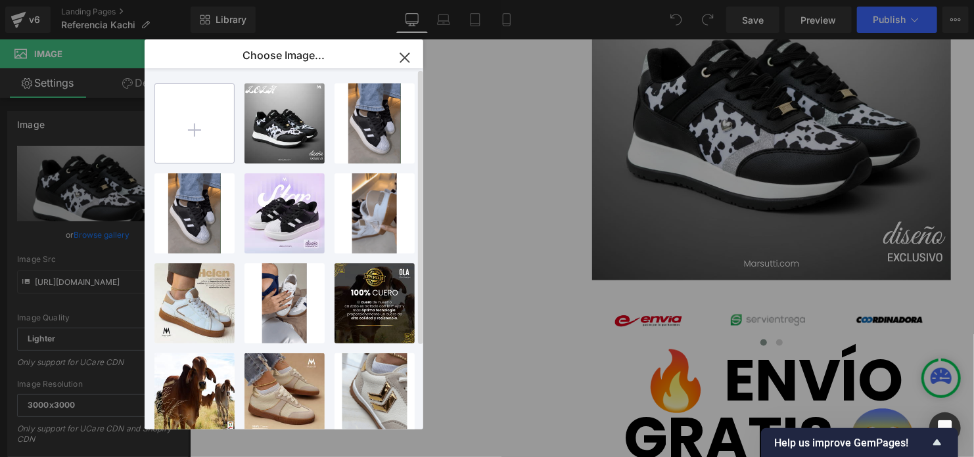
type input "C:\fakepath\Kachi.png"
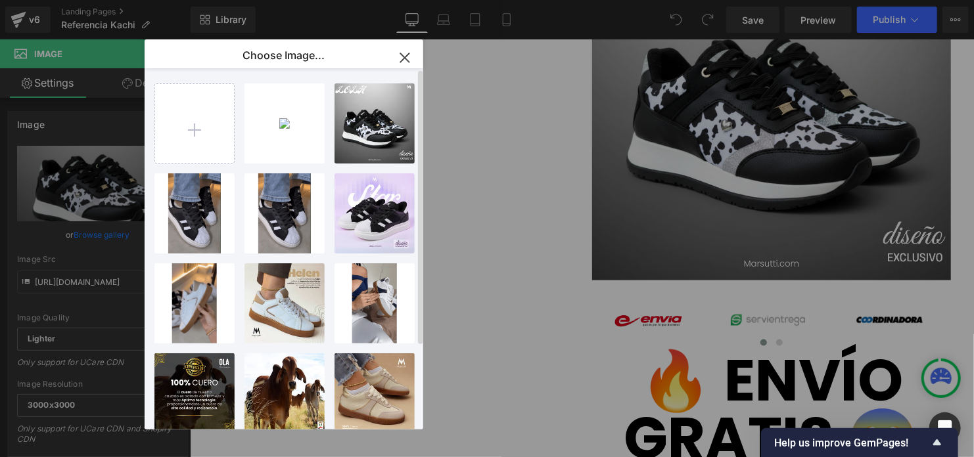
click at [204, 76] on div "Kachi...achi.png 873.35 KB Delete image? Yes No LOLA...LOLA.png 1.08 MB Delete …" at bounding box center [291, 251] width 274 height 367
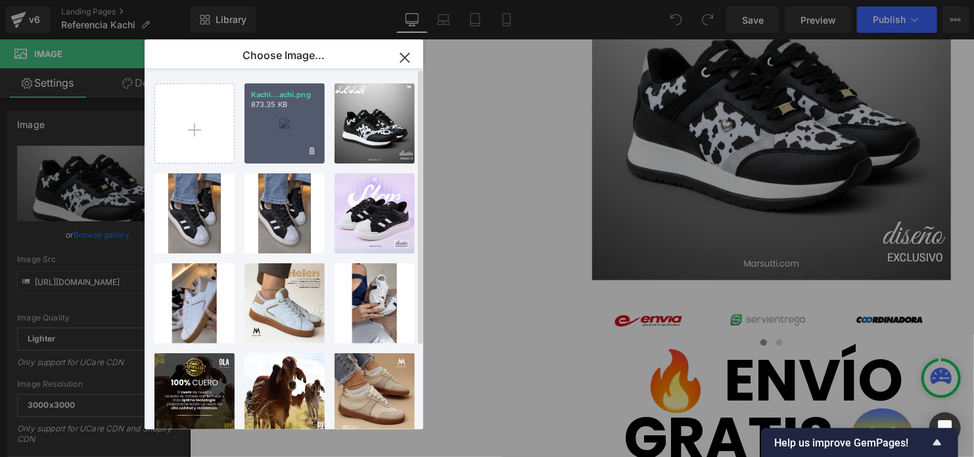
click at [272, 130] on div "Kachi...achi.png 873.35 KB" at bounding box center [284, 123] width 80 height 80
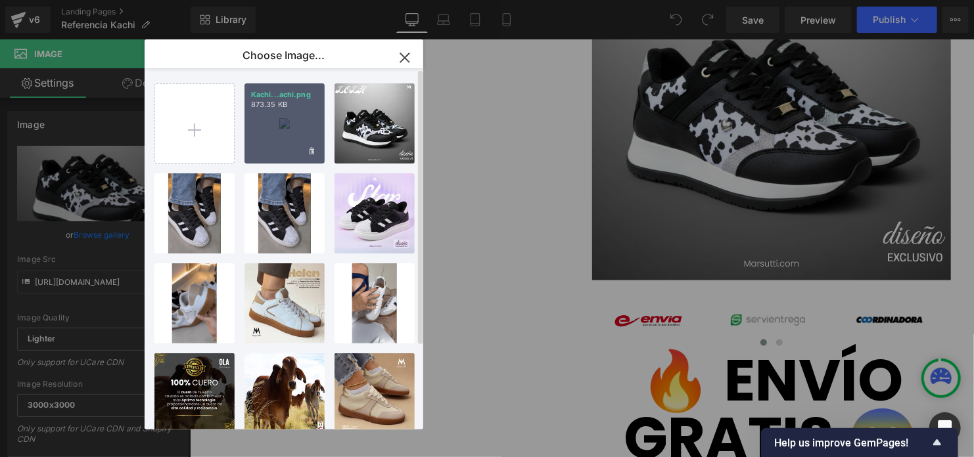
type input "https://ucarecdn.com/29128b3d-3c00-4488-a782-959cf7fb1dc1/-/format/auto/-/previ…"
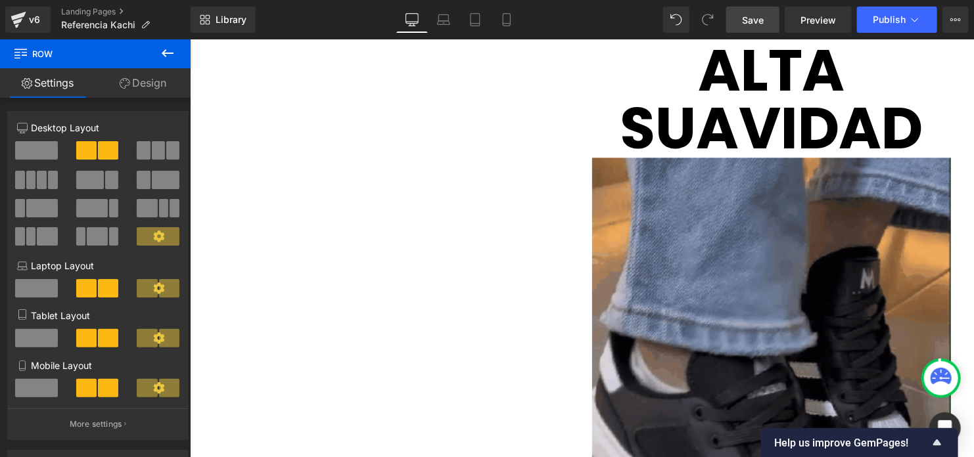
click at [750, 24] on span "Save" at bounding box center [753, 20] width 22 height 14
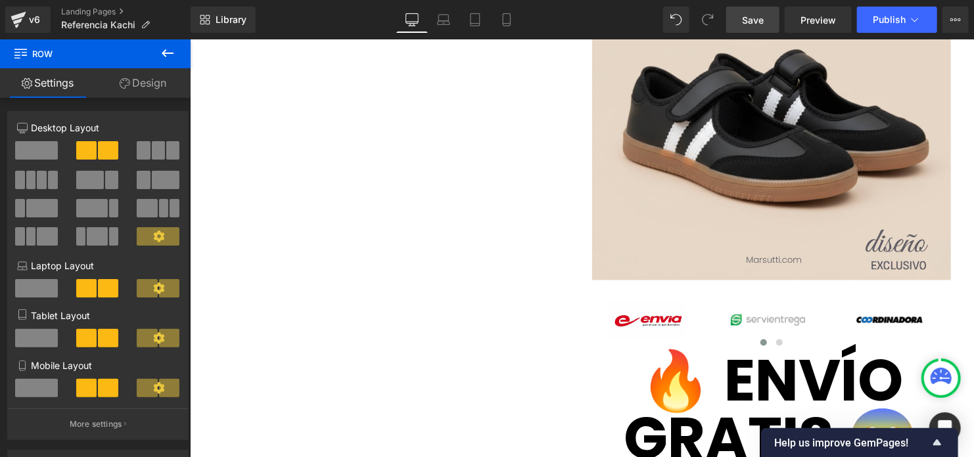
scroll to position [3220, 0]
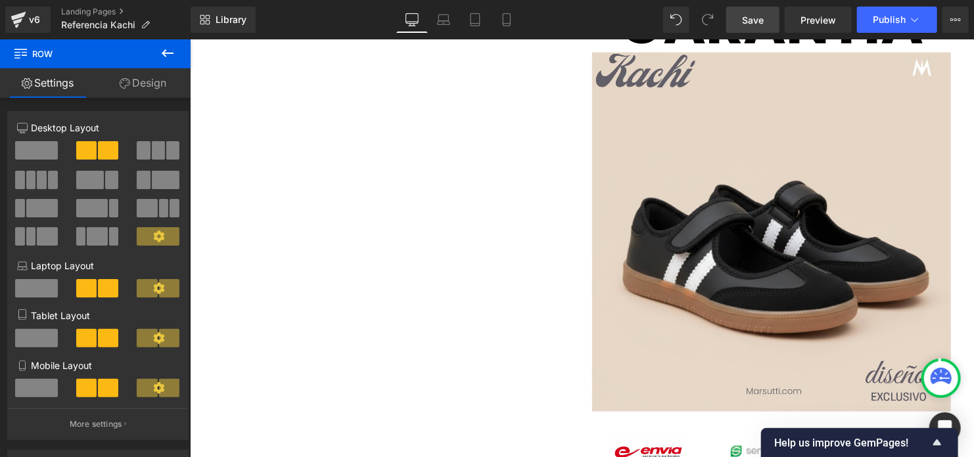
click at [165, 55] on icon at bounding box center [168, 53] width 12 height 8
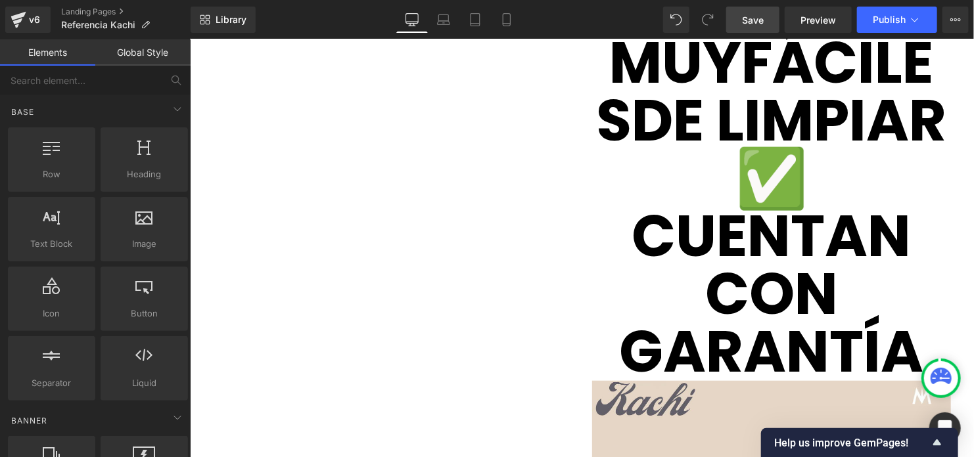
scroll to position [2892, 0]
click at [31, 18] on div "v6" at bounding box center [34, 19] width 16 height 17
